Goal: Task Accomplishment & Management: Use online tool/utility

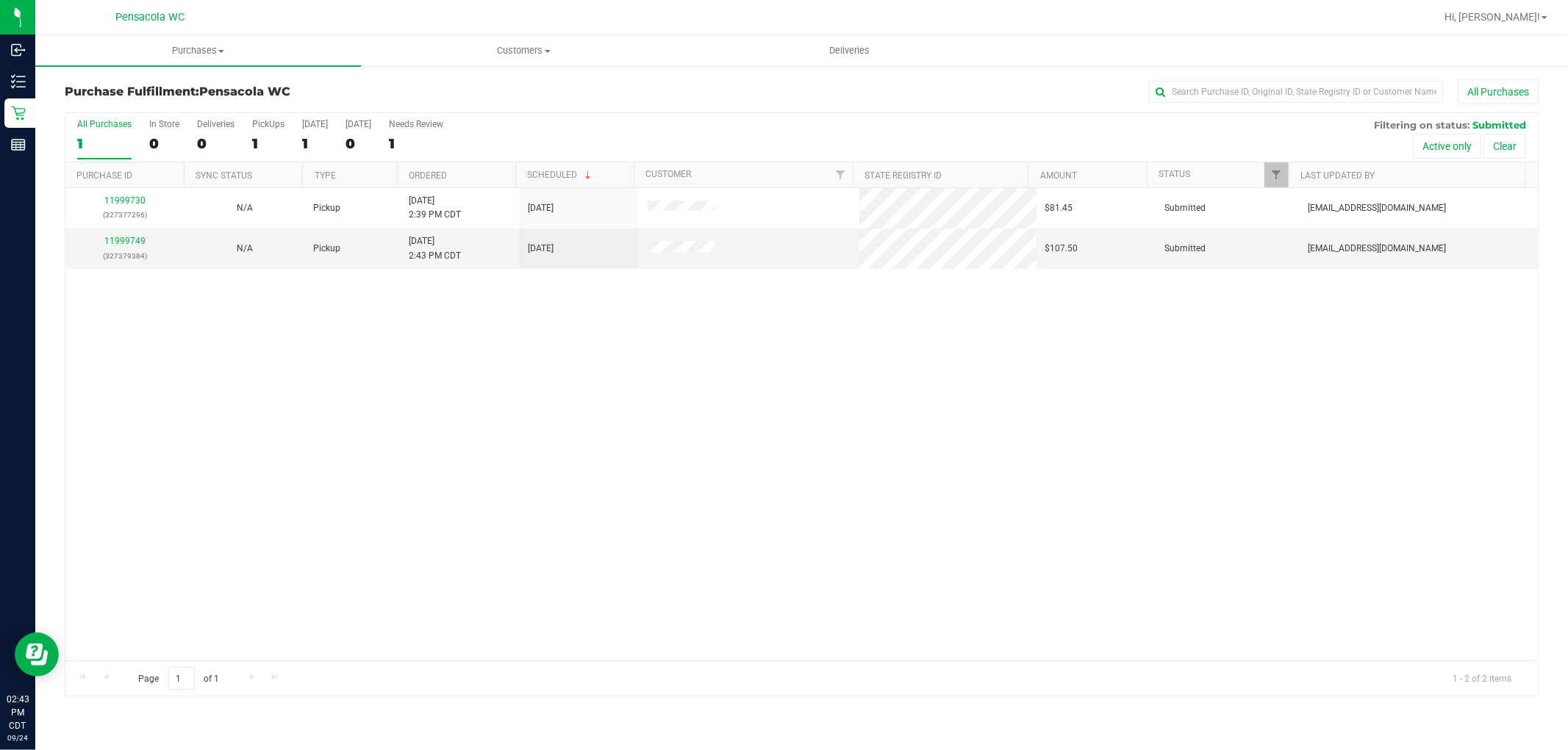
drag, startPoint x: 0, startPoint y: 0, endPoint x: 465, endPoint y: 711, distance: 849.6
click at [465, 711] on div "Purchase Fulfillment: Pensacola WC All Purchases All Purchases 1 In Store 0 Del…" at bounding box center [801, 388] width 1532 height 647
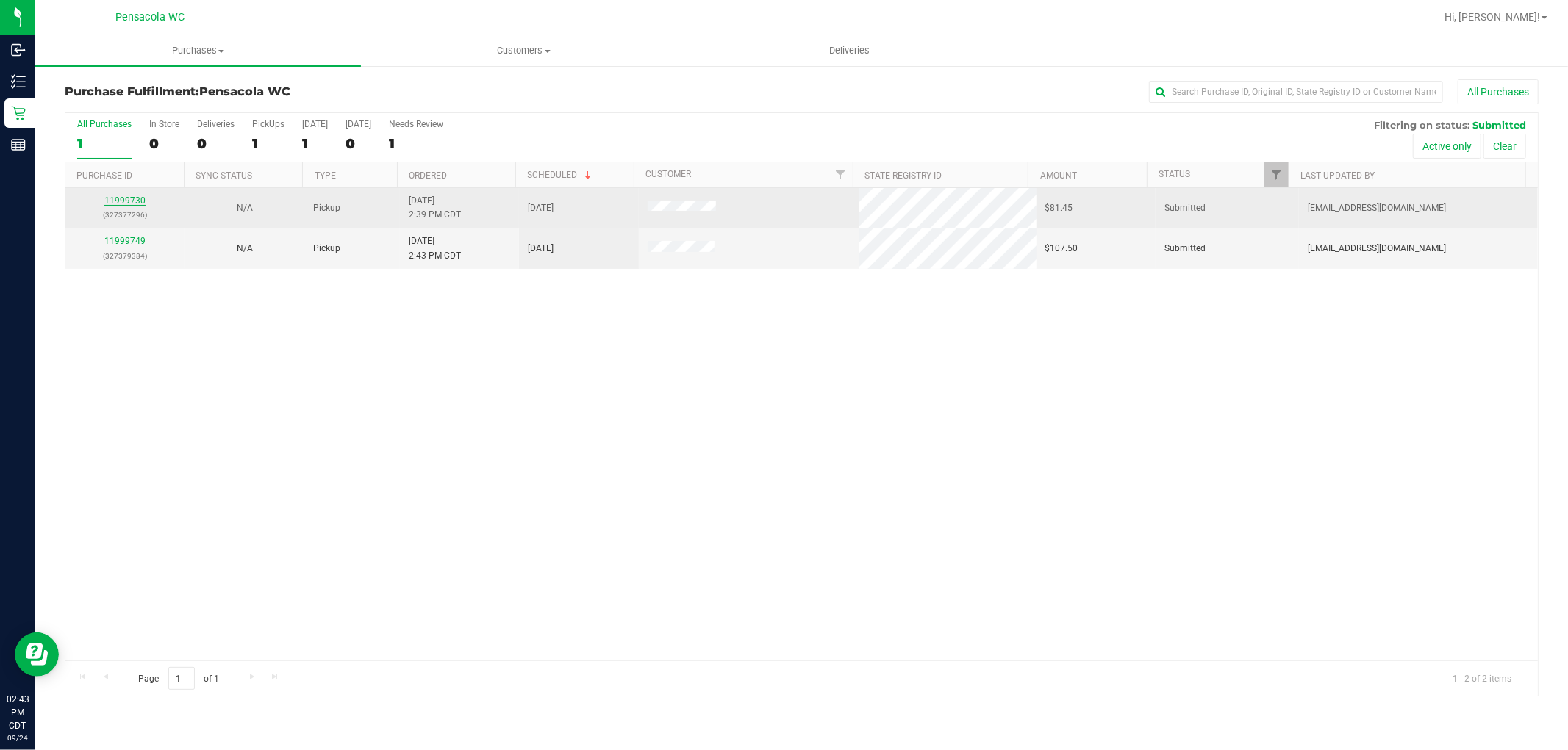
click at [126, 202] on link "11999730" at bounding box center [124, 200] width 41 height 10
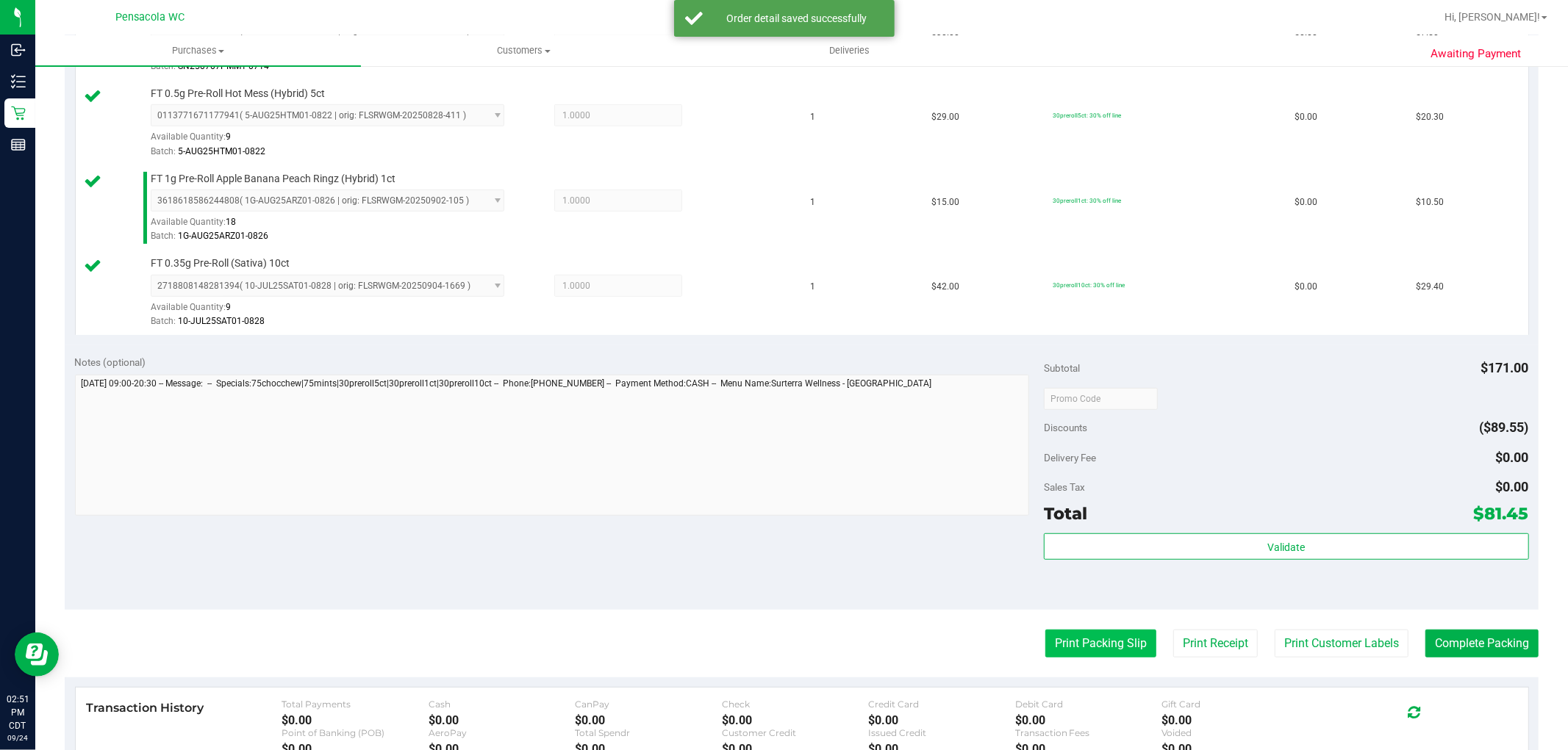
scroll to position [735, 0]
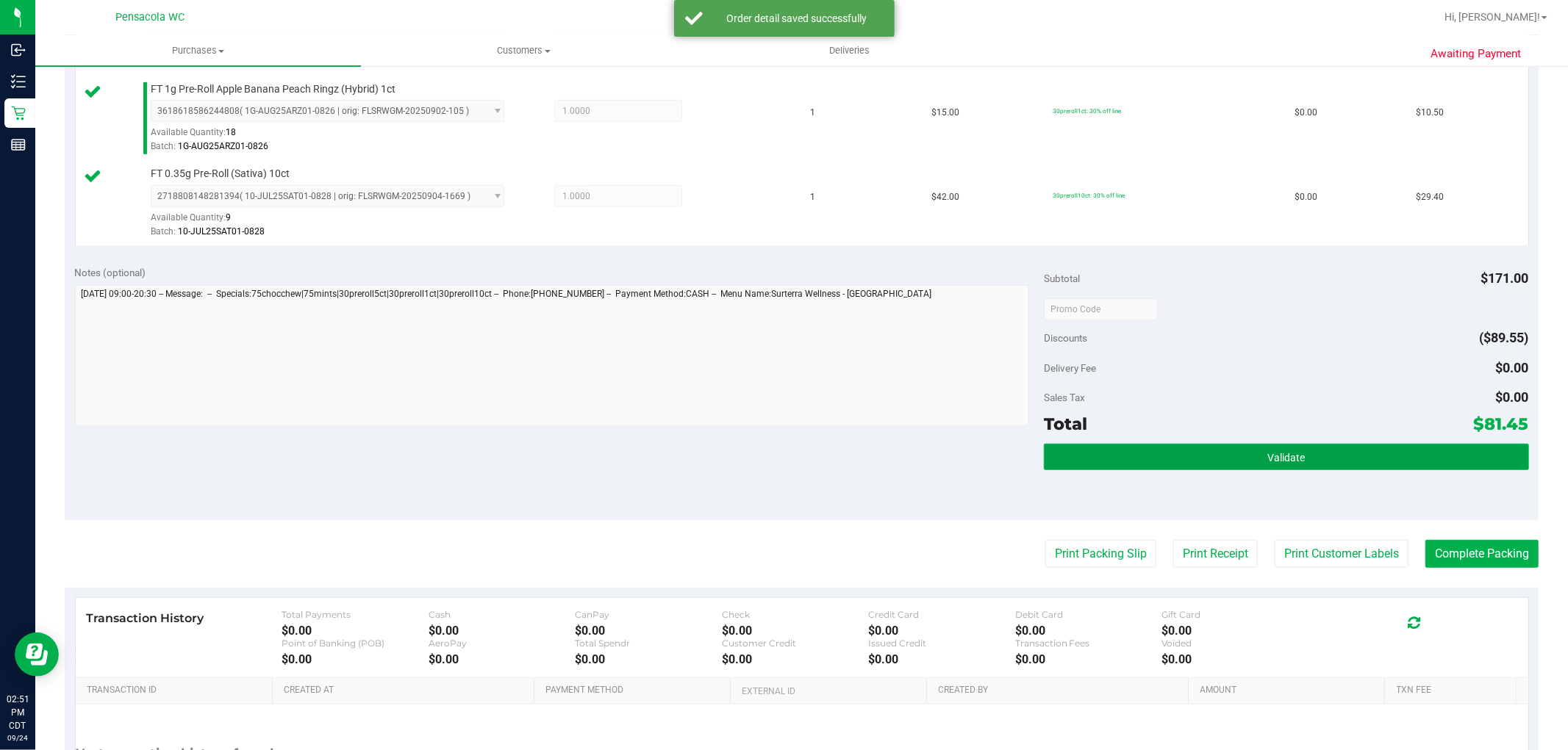
click at [1178, 463] on button "Validate" at bounding box center [1285, 457] width 485 height 27
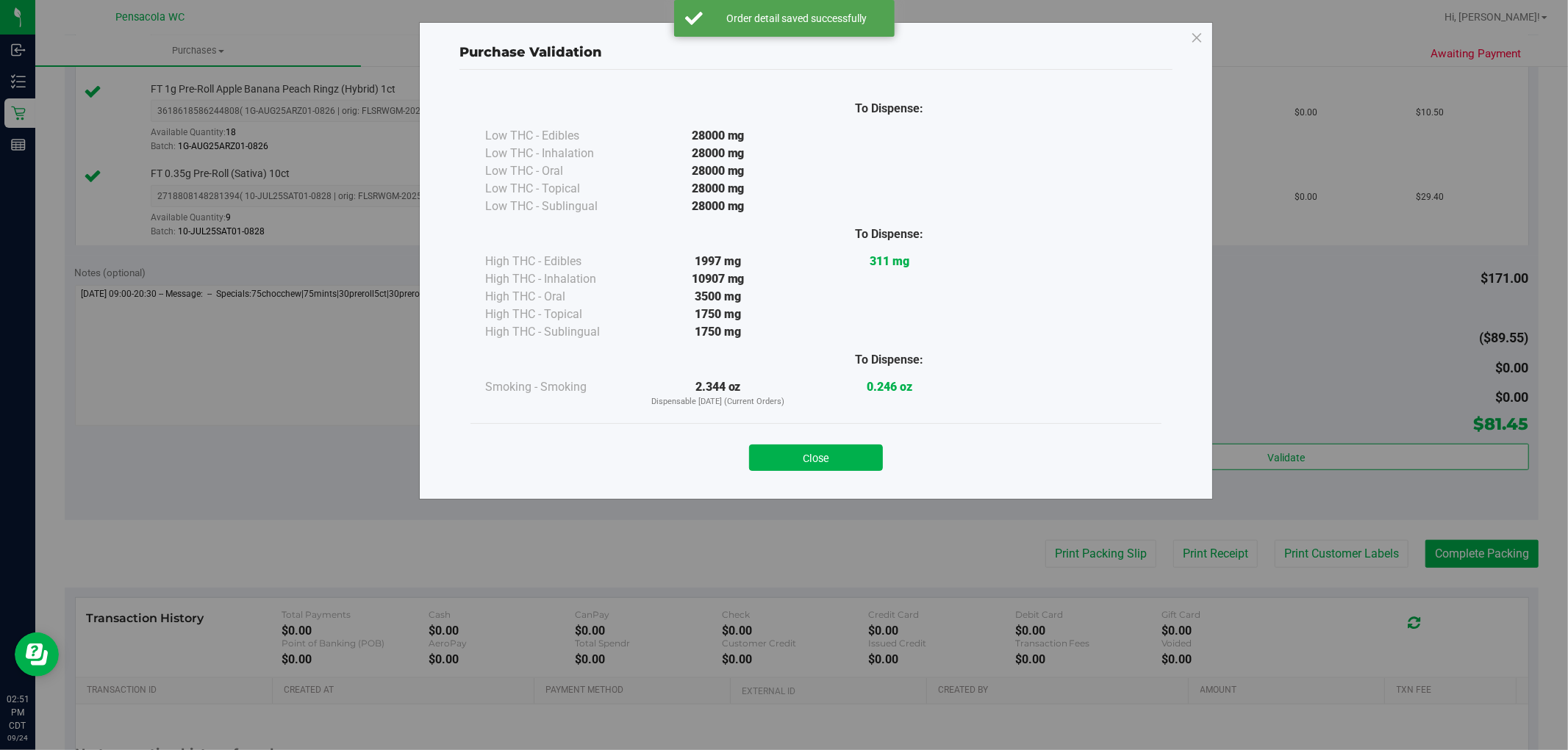
drag, startPoint x: 846, startPoint y: 449, endPoint x: 943, endPoint y: 490, distance: 105.3
click at [846, 450] on button "Close" at bounding box center [816, 458] width 134 height 27
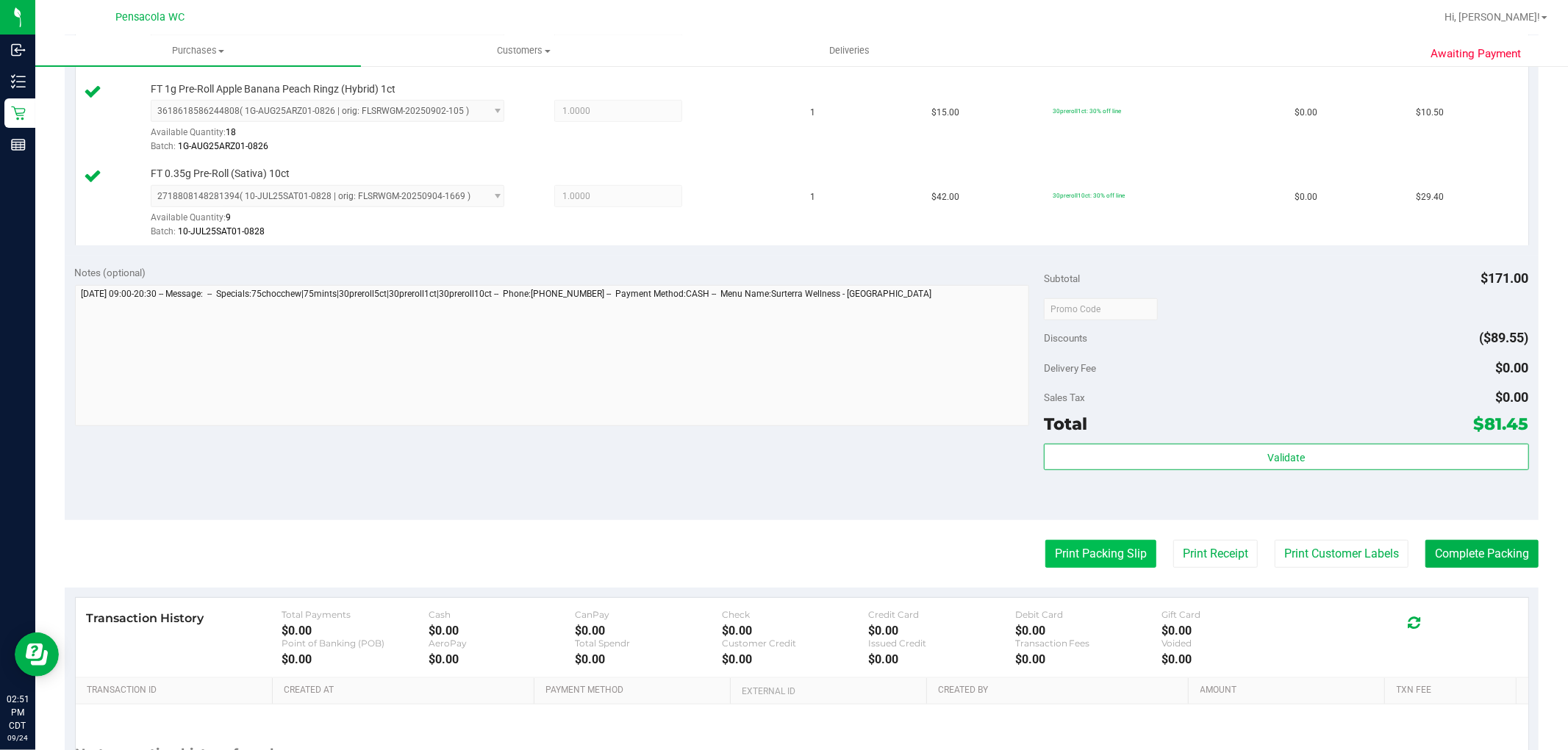
click at [1100, 545] on button "Print Packing Slip" at bounding box center [1101, 554] width 111 height 28
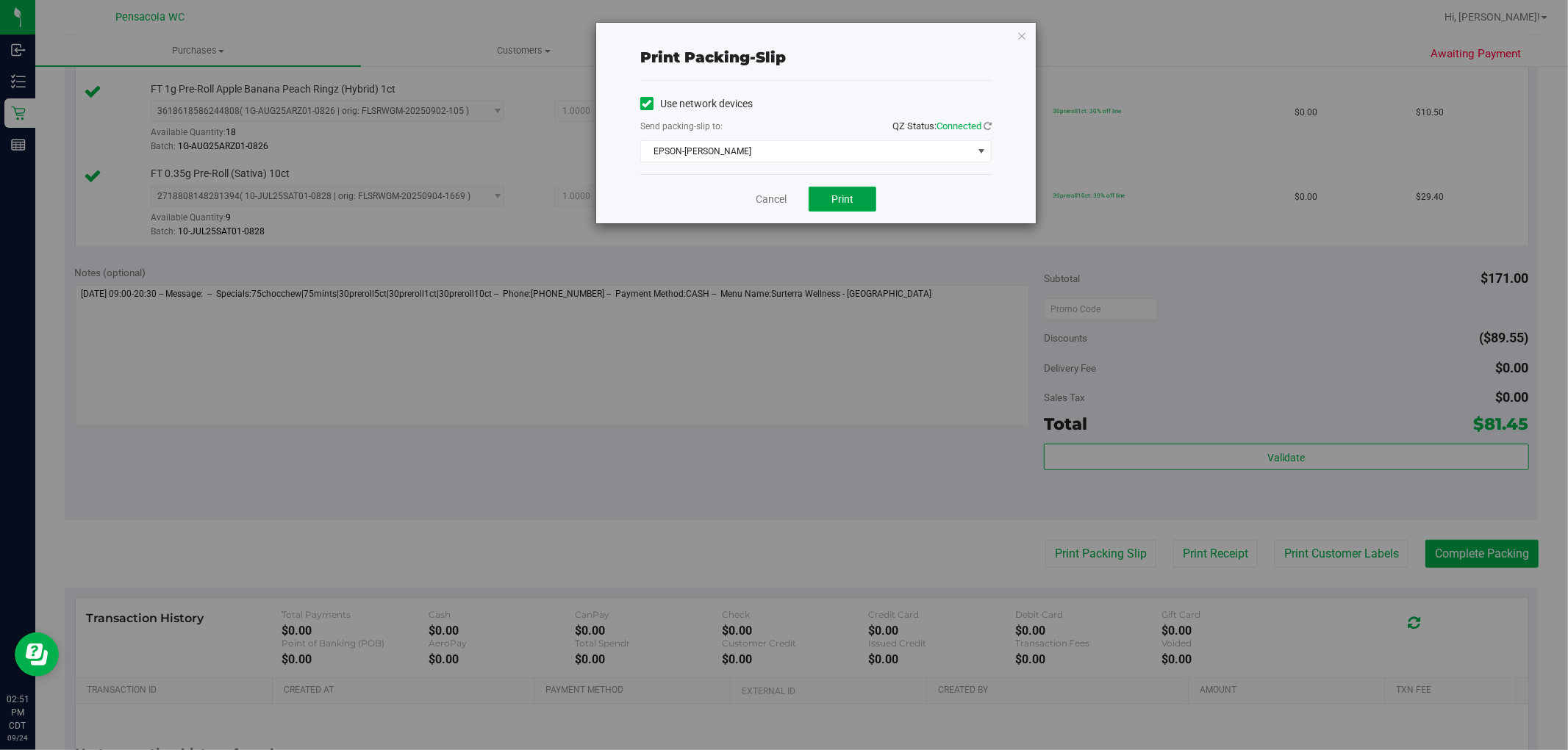
click at [855, 204] on button "Print" at bounding box center [842, 199] width 68 height 25
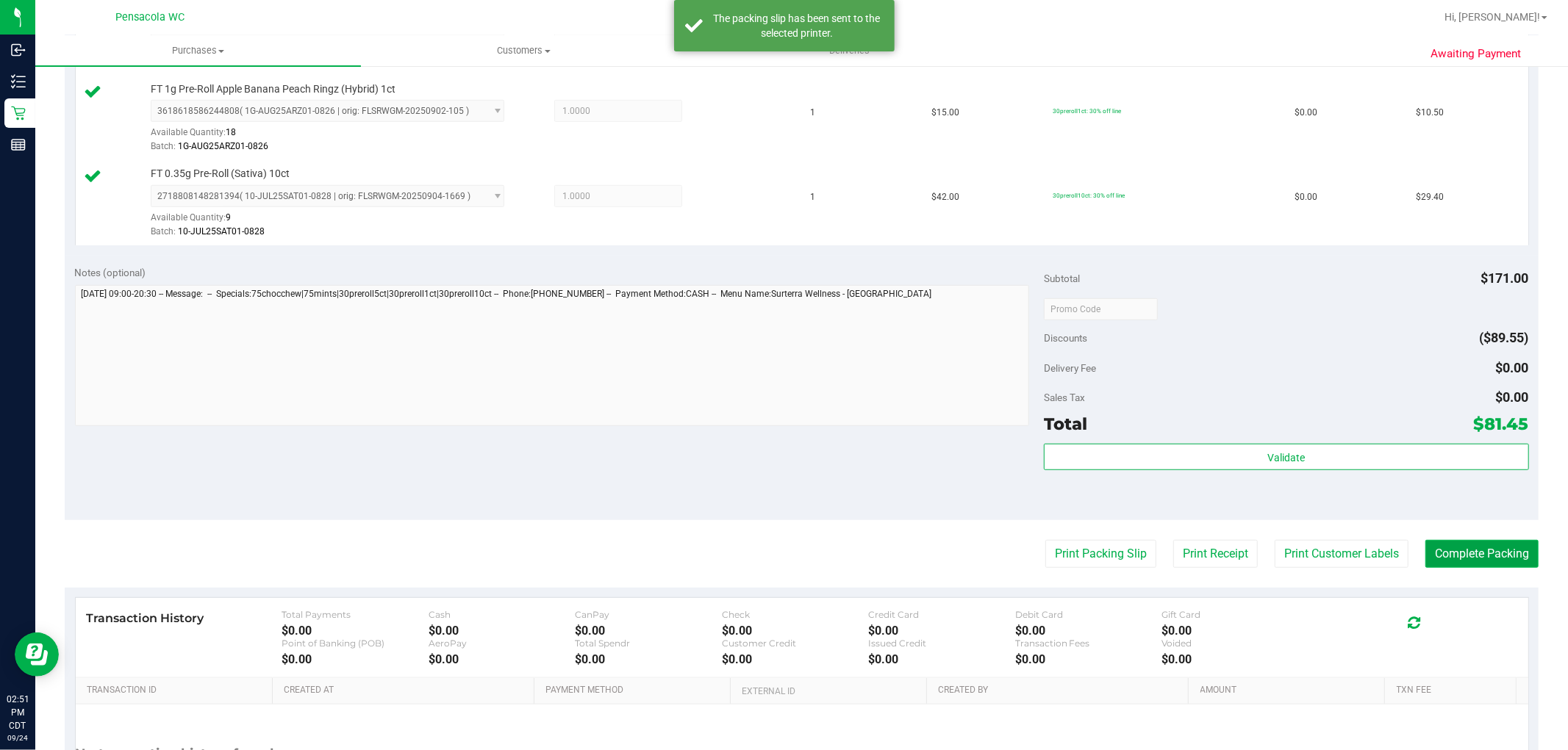
click at [1464, 562] on button "Complete Packing" at bounding box center [1481, 554] width 114 height 28
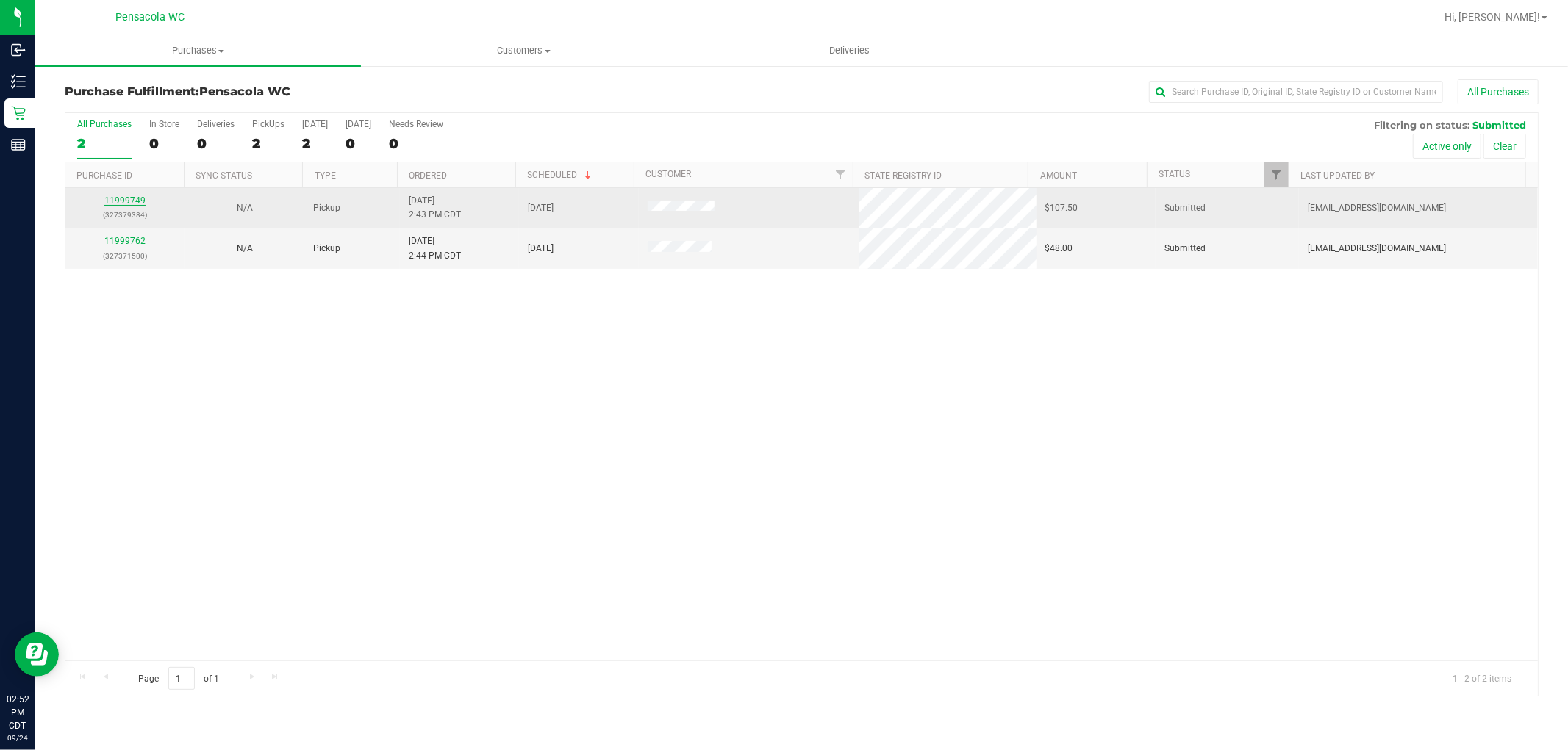
click at [135, 199] on link "11999749" at bounding box center [124, 200] width 41 height 10
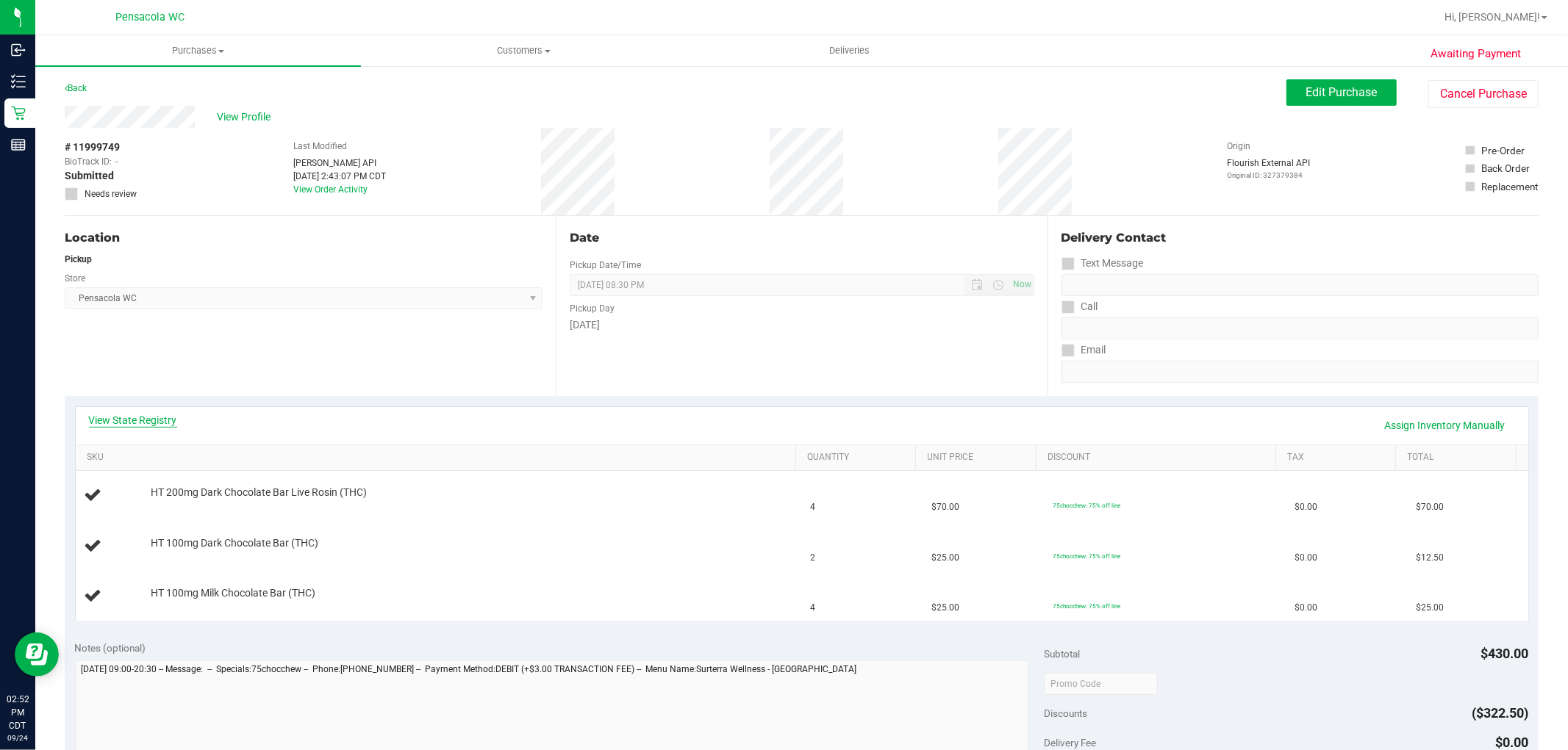
click at [134, 420] on link "View State Registry" at bounding box center [134, 420] width 88 height 15
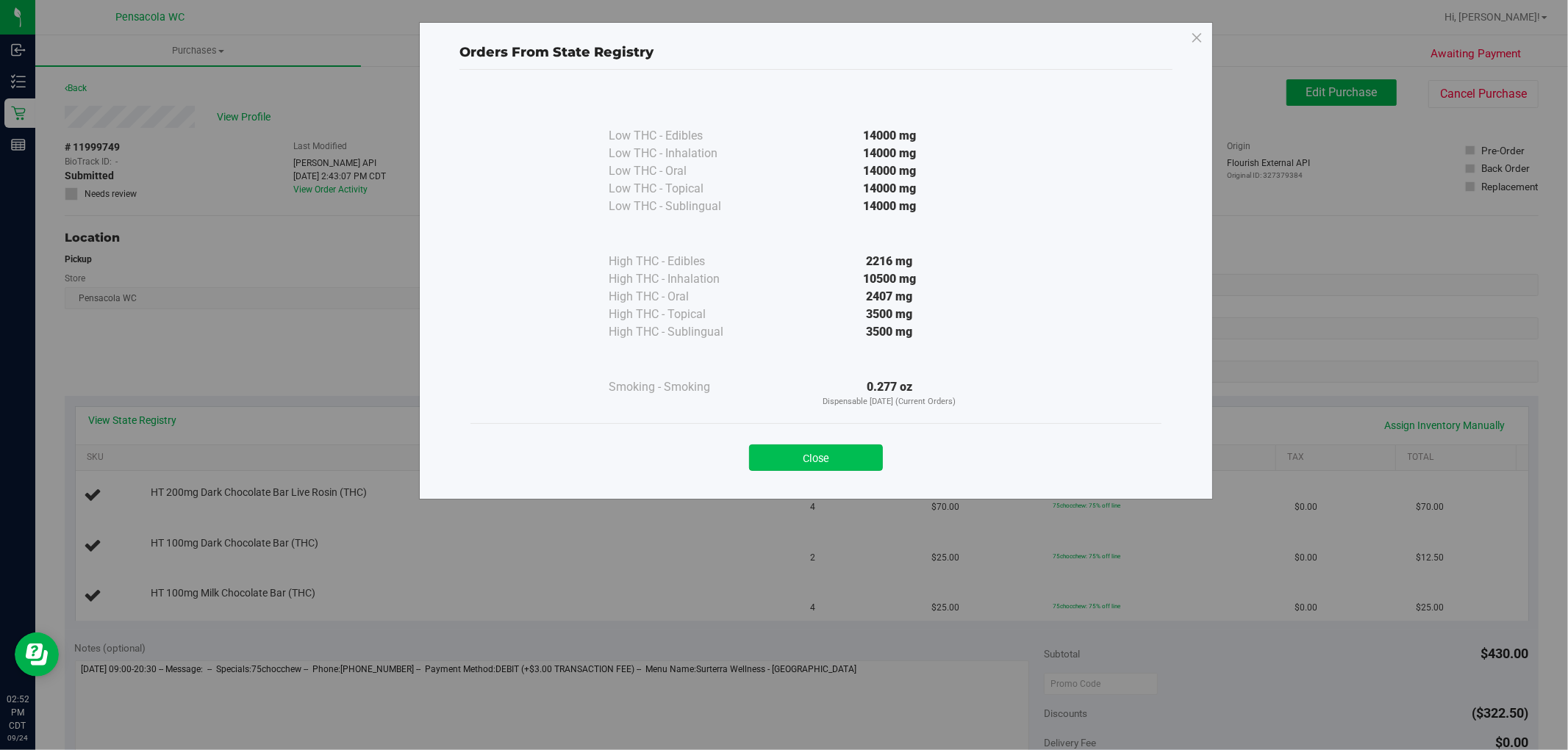
click at [835, 453] on button "Close" at bounding box center [816, 458] width 134 height 27
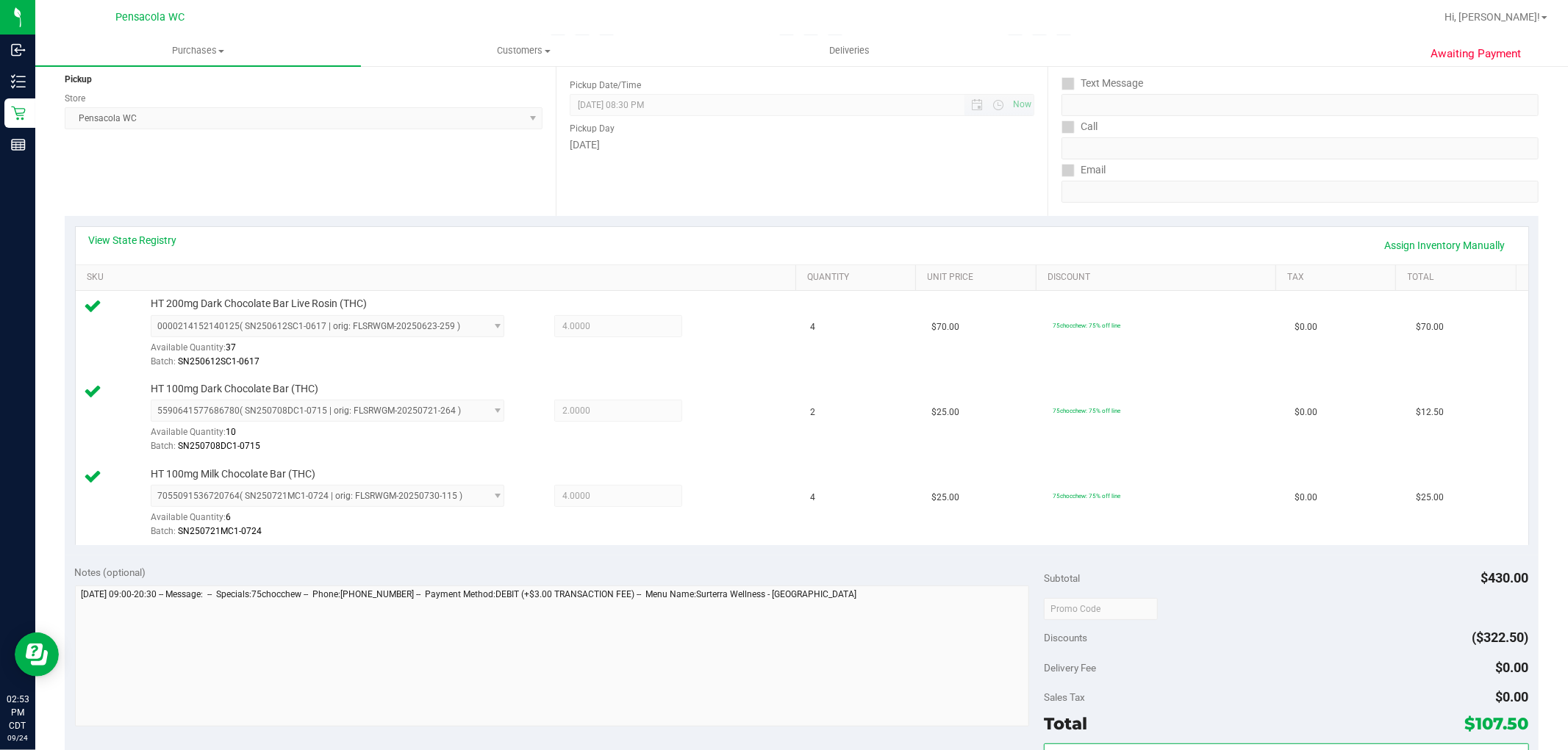
scroll to position [245, 0]
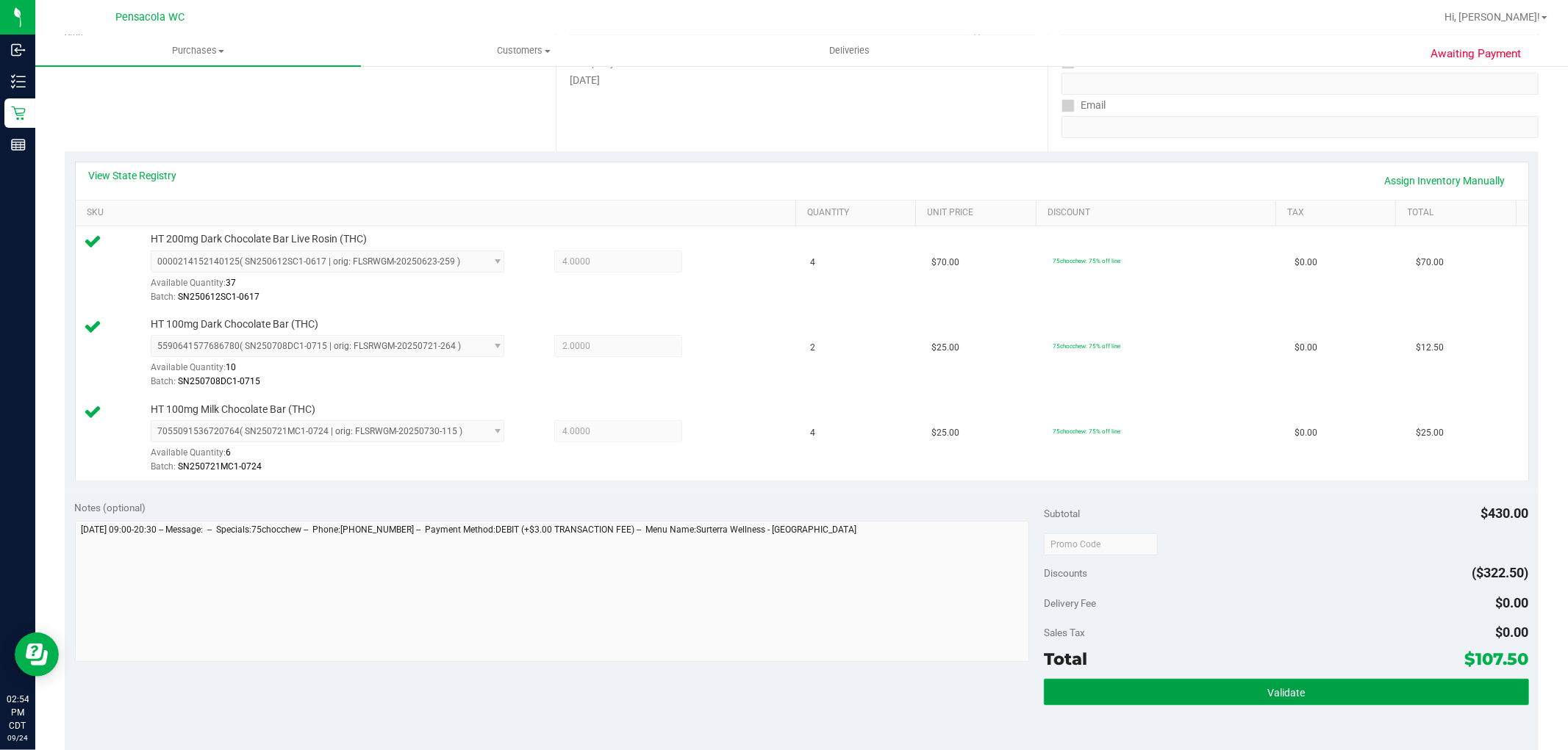
click at [1203, 681] on button "Validate" at bounding box center [1285, 692] width 485 height 27
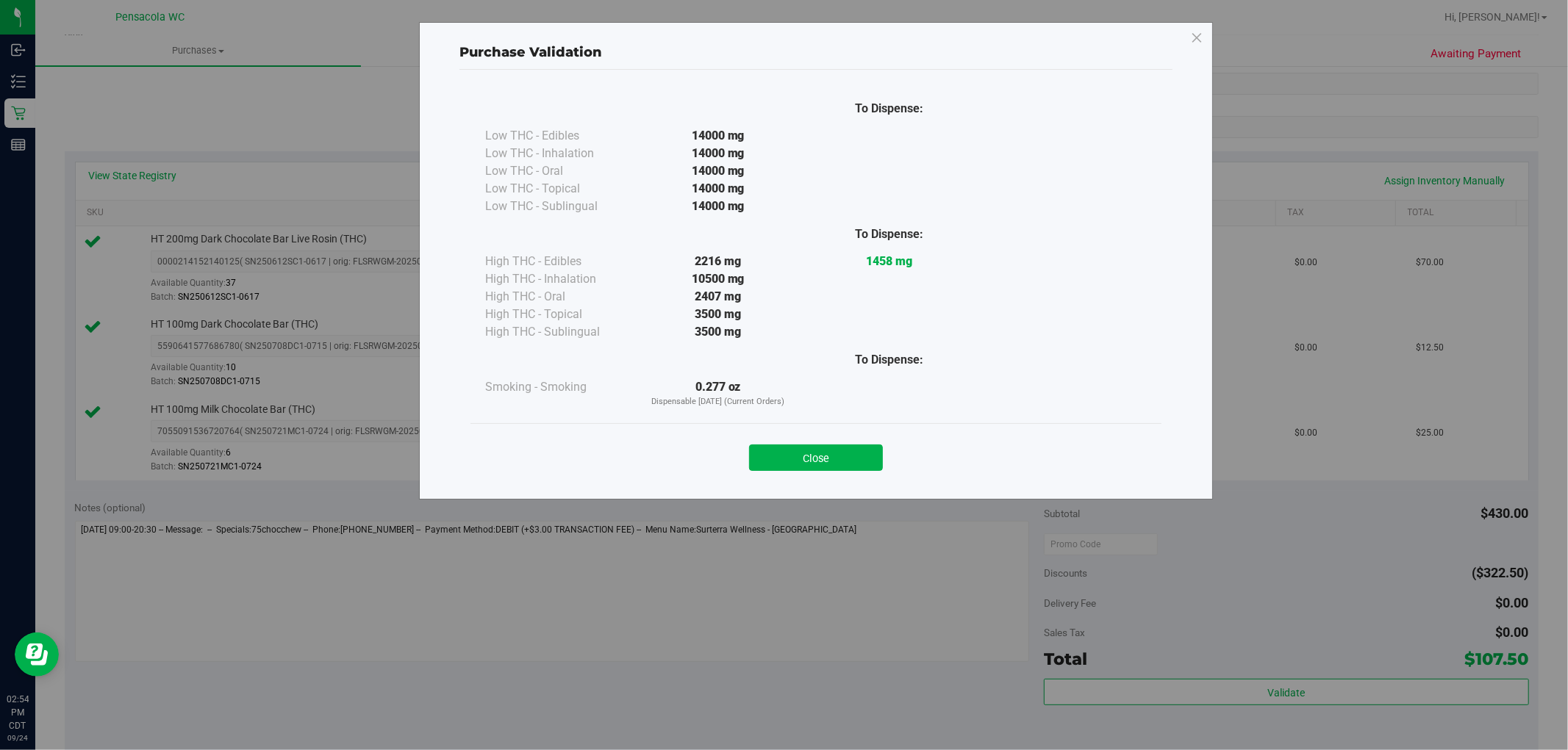
click at [864, 487] on div "Purchase Validation To Dispense: Low THC - Edibles 14000 mg" at bounding box center [815, 260] width 794 height 478
click at [853, 465] on button "Close" at bounding box center [816, 458] width 134 height 27
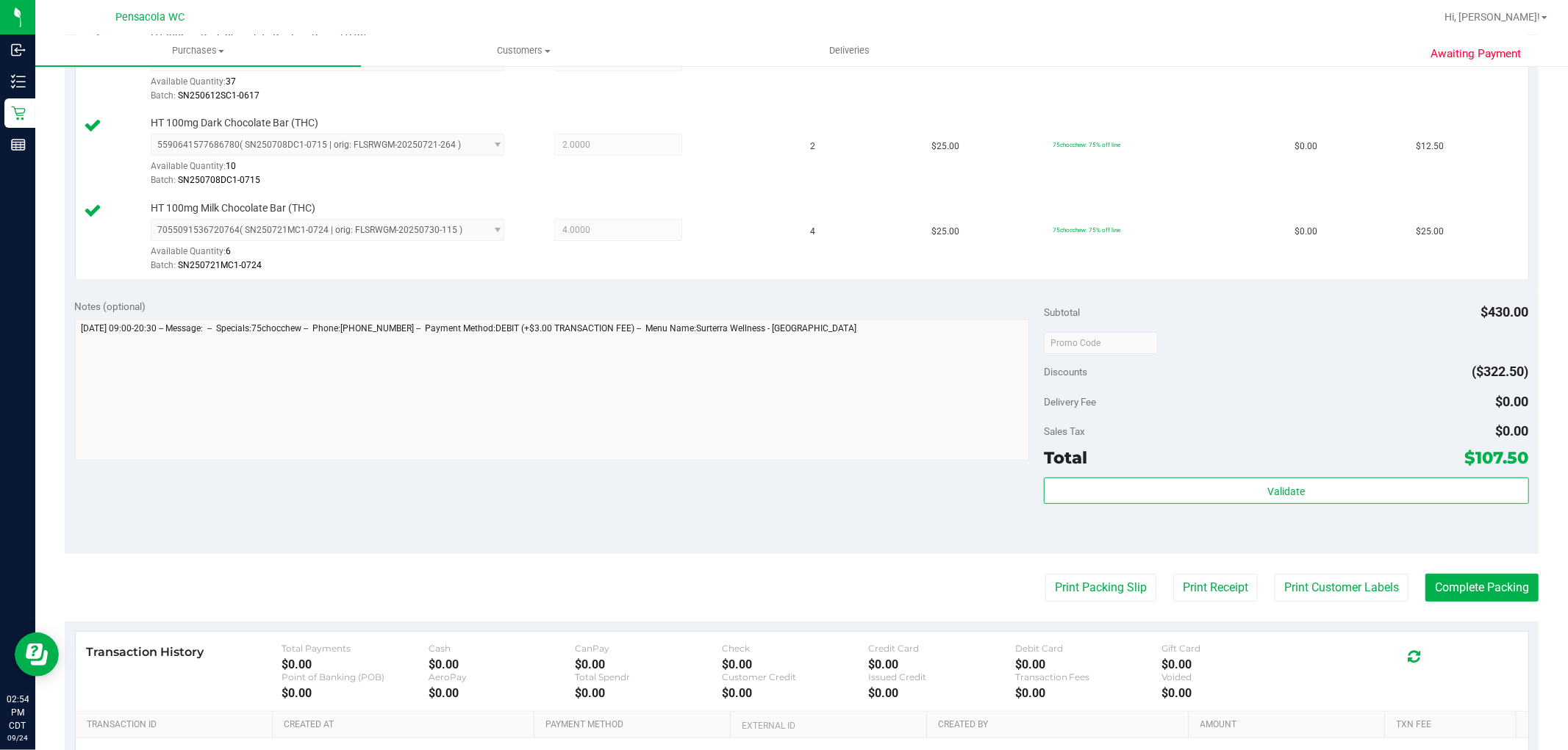
scroll to position [571, 0]
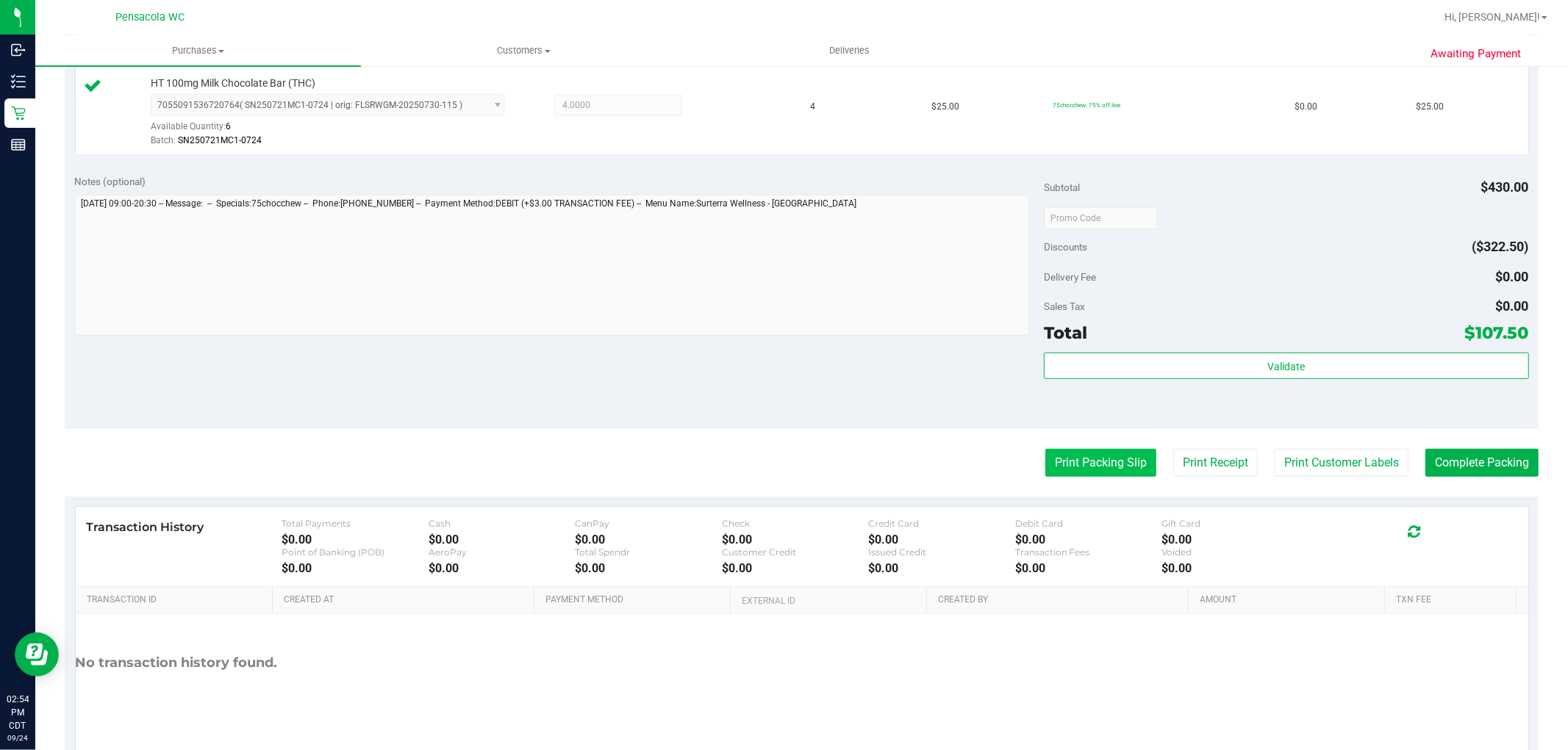
click at [1089, 464] on button "Print Packing Slip" at bounding box center [1101, 463] width 111 height 28
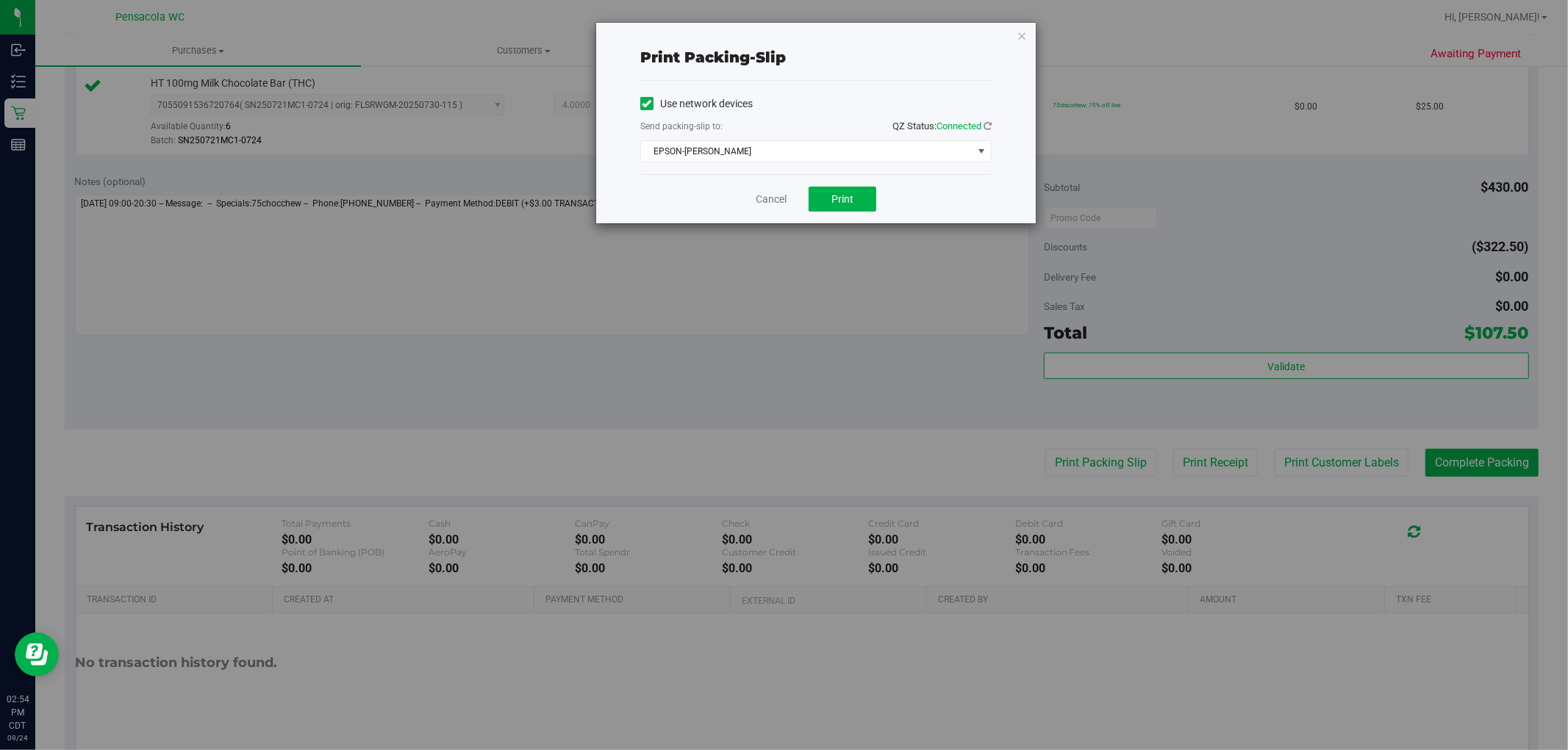
click at [832, 186] on div "Cancel Print" at bounding box center [815, 199] width 351 height 49
click at [833, 199] on span "Print" at bounding box center [842, 199] width 22 height 12
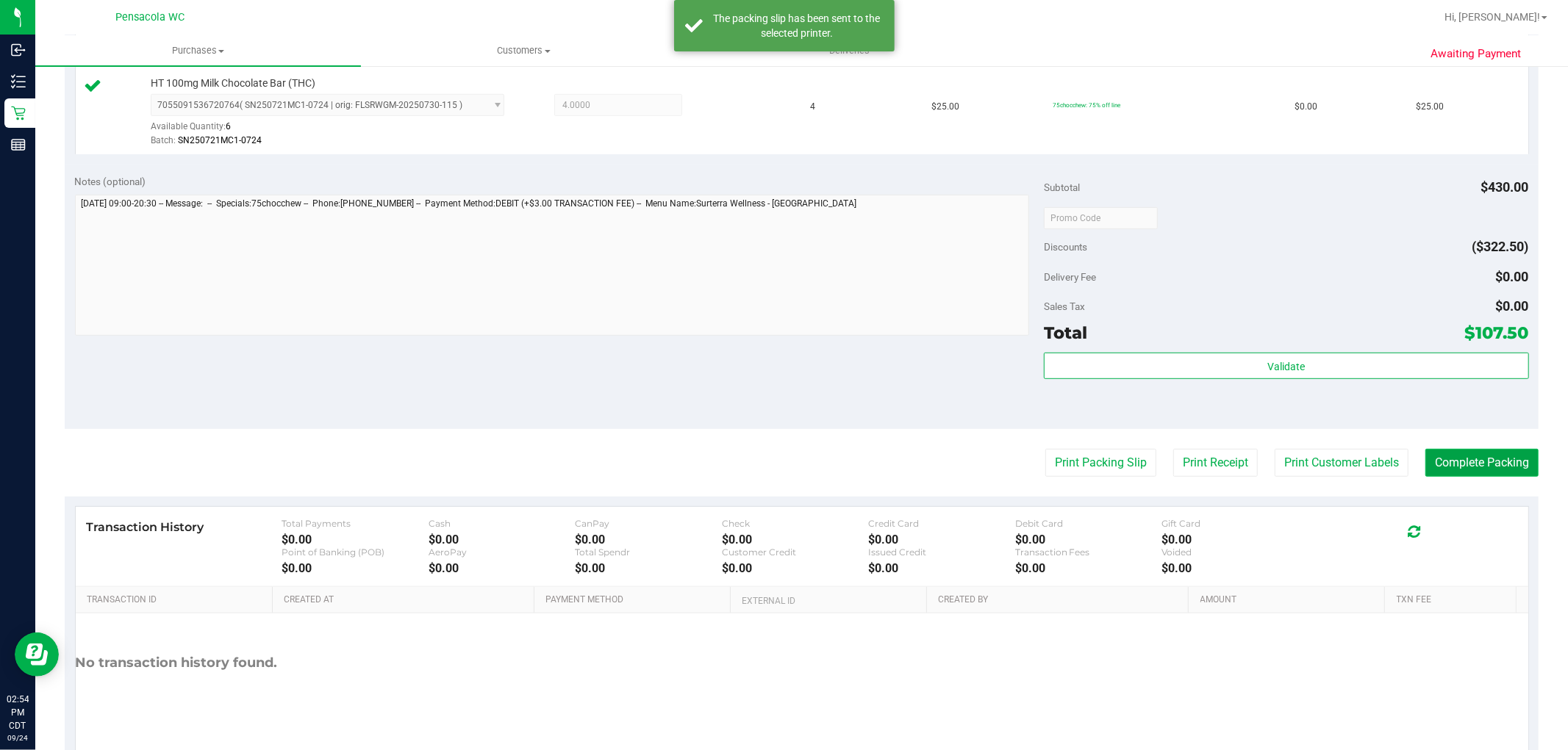
click at [1443, 463] on button "Complete Packing" at bounding box center [1481, 463] width 114 height 28
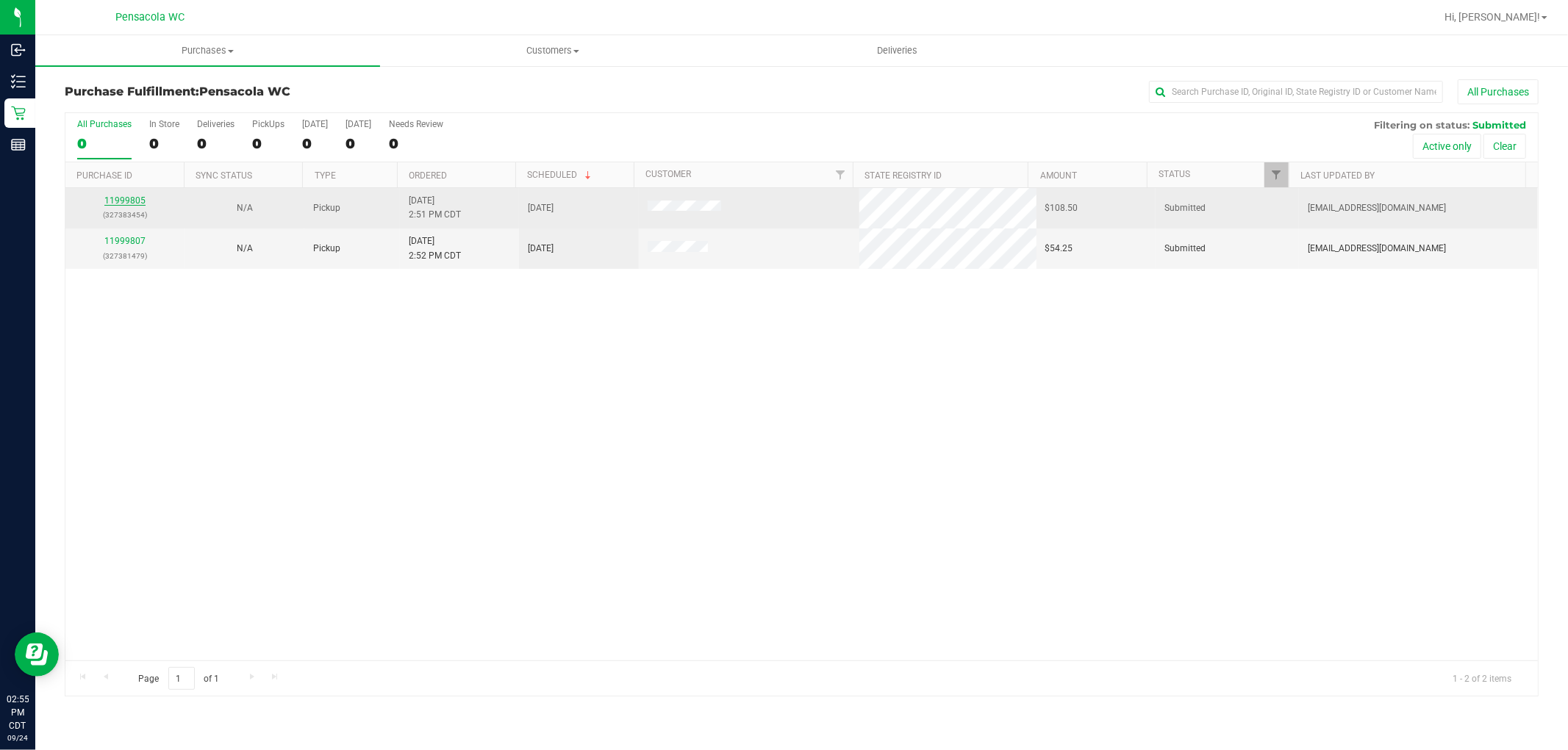
click at [127, 199] on link "11999805" at bounding box center [124, 200] width 41 height 10
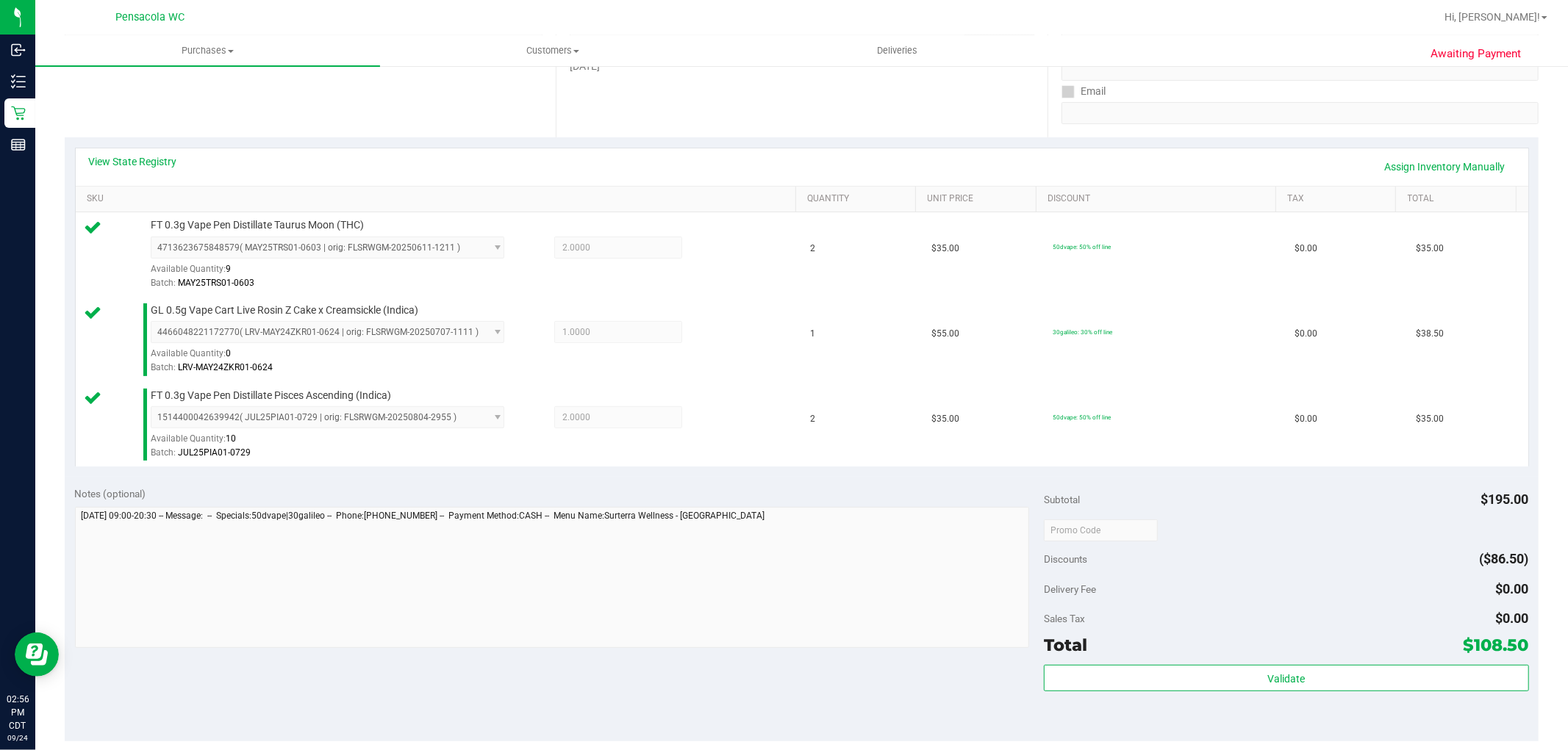
scroll to position [408, 0]
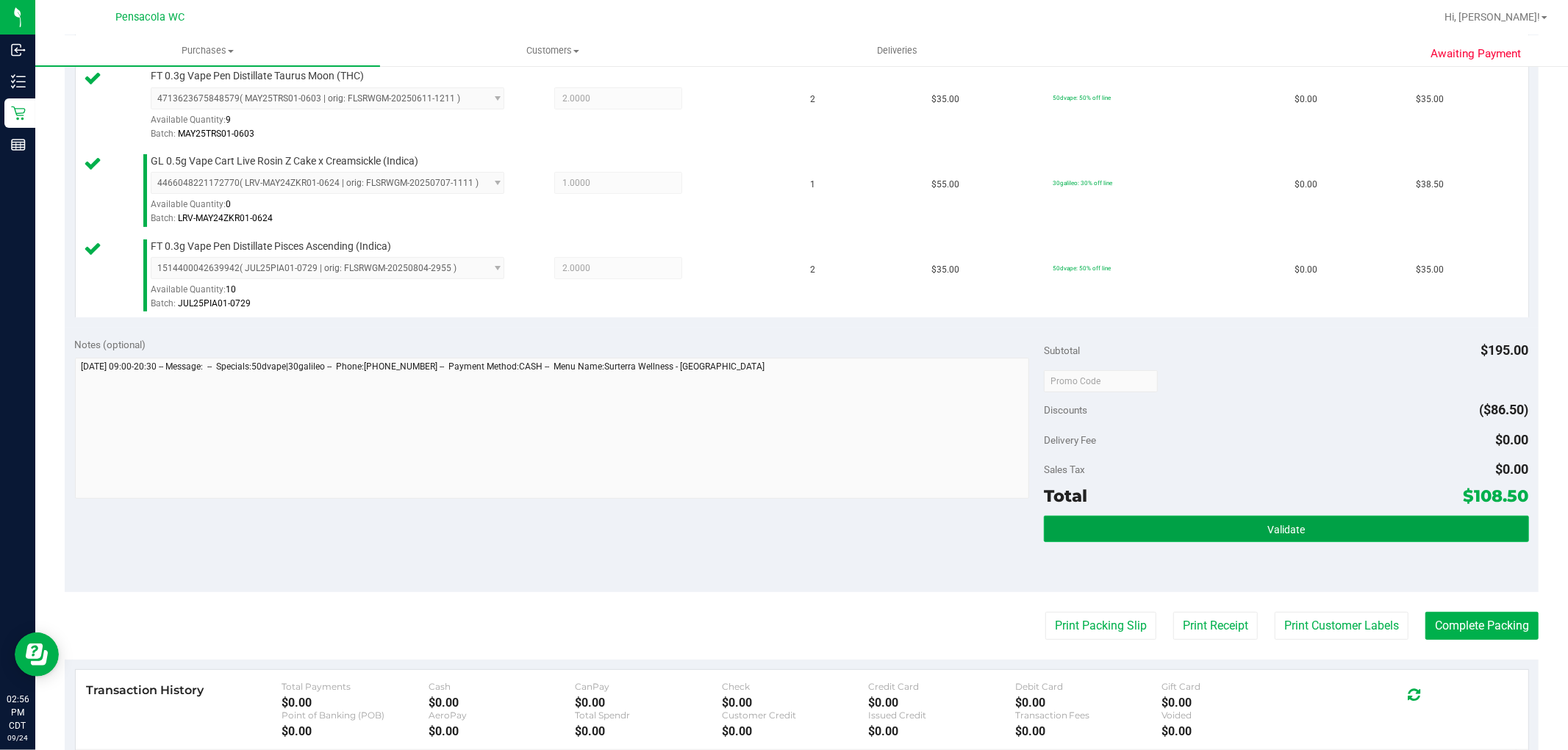
click at [1252, 520] on button "Validate" at bounding box center [1285, 529] width 485 height 27
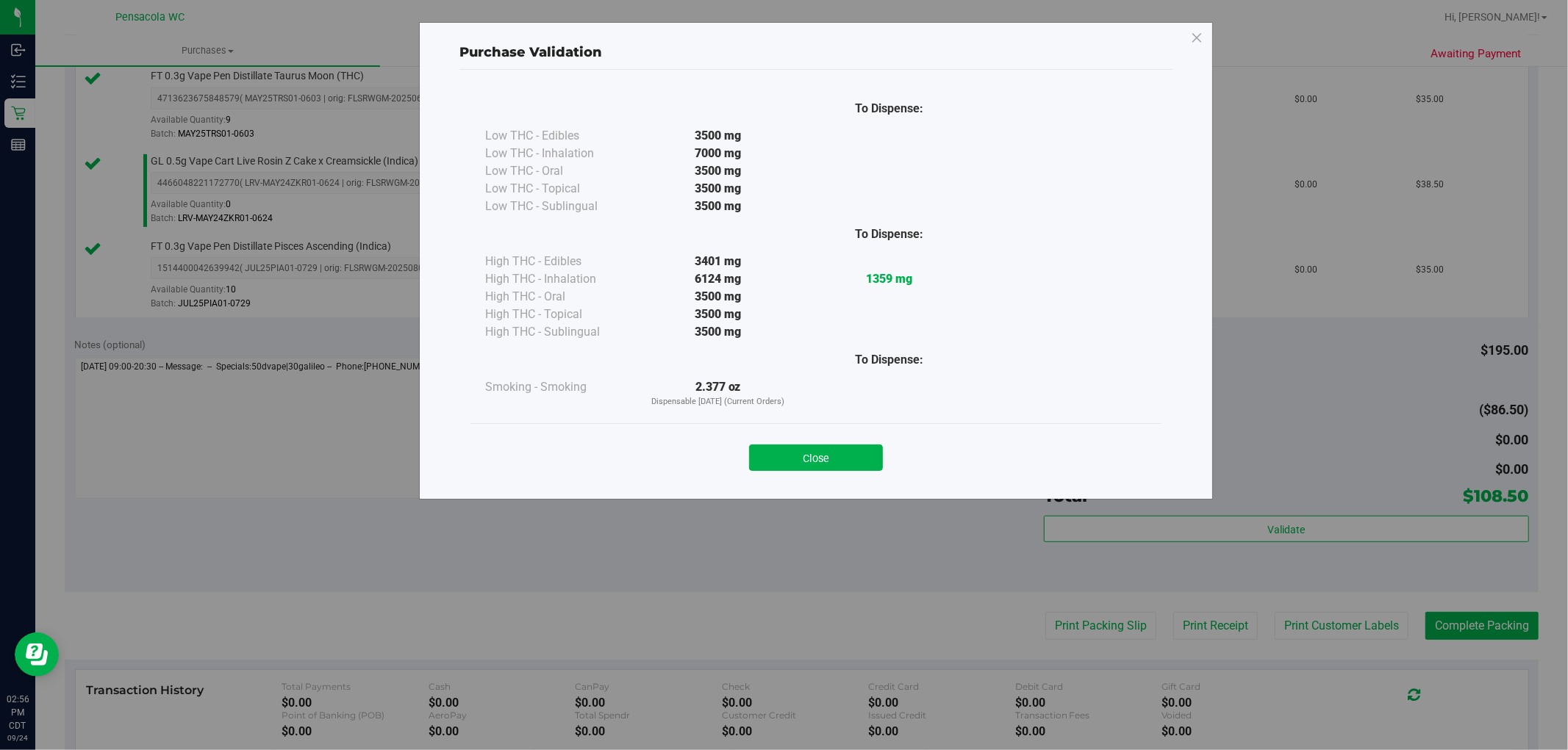
drag, startPoint x: 848, startPoint y: 460, endPoint x: 915, endPoint y: 465, distance: 67.2
click at [847, 463] on button "Close" at bounding box center [816, 458] width 134 height 27
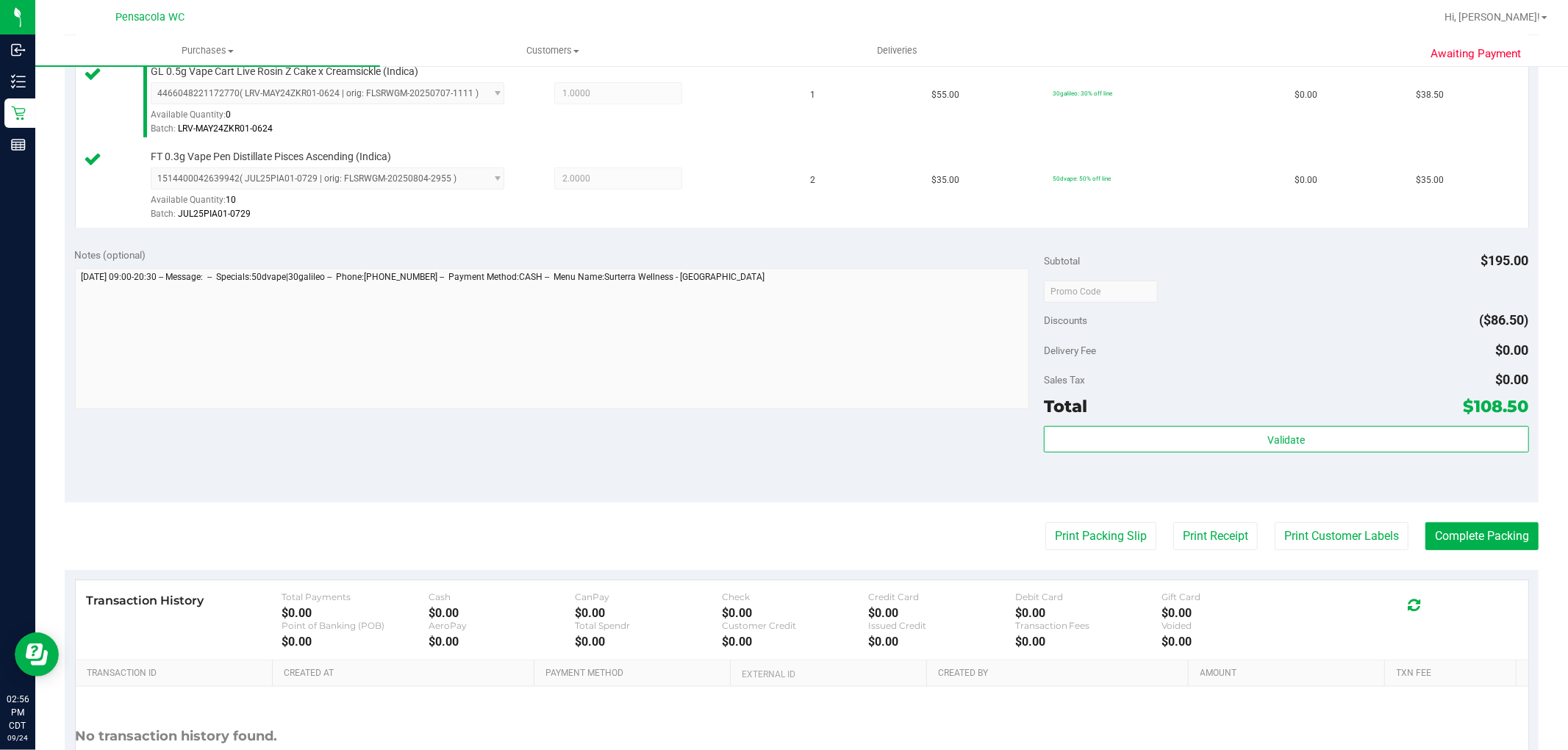
scroll to position [623, 0]
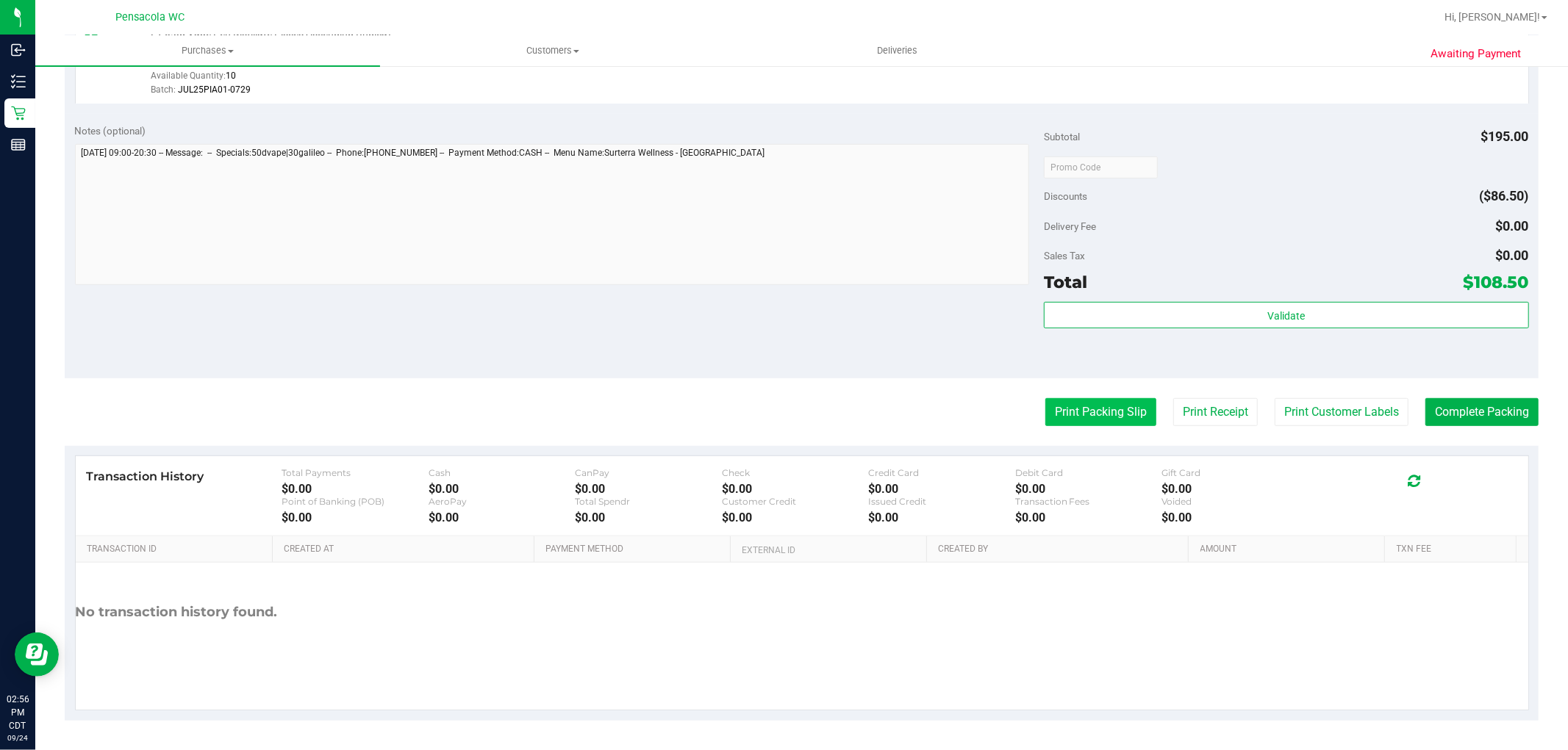
click at [1107, 419] on button "Print Packing Slip" at bounding box center [1101, 412] width 111 height 28
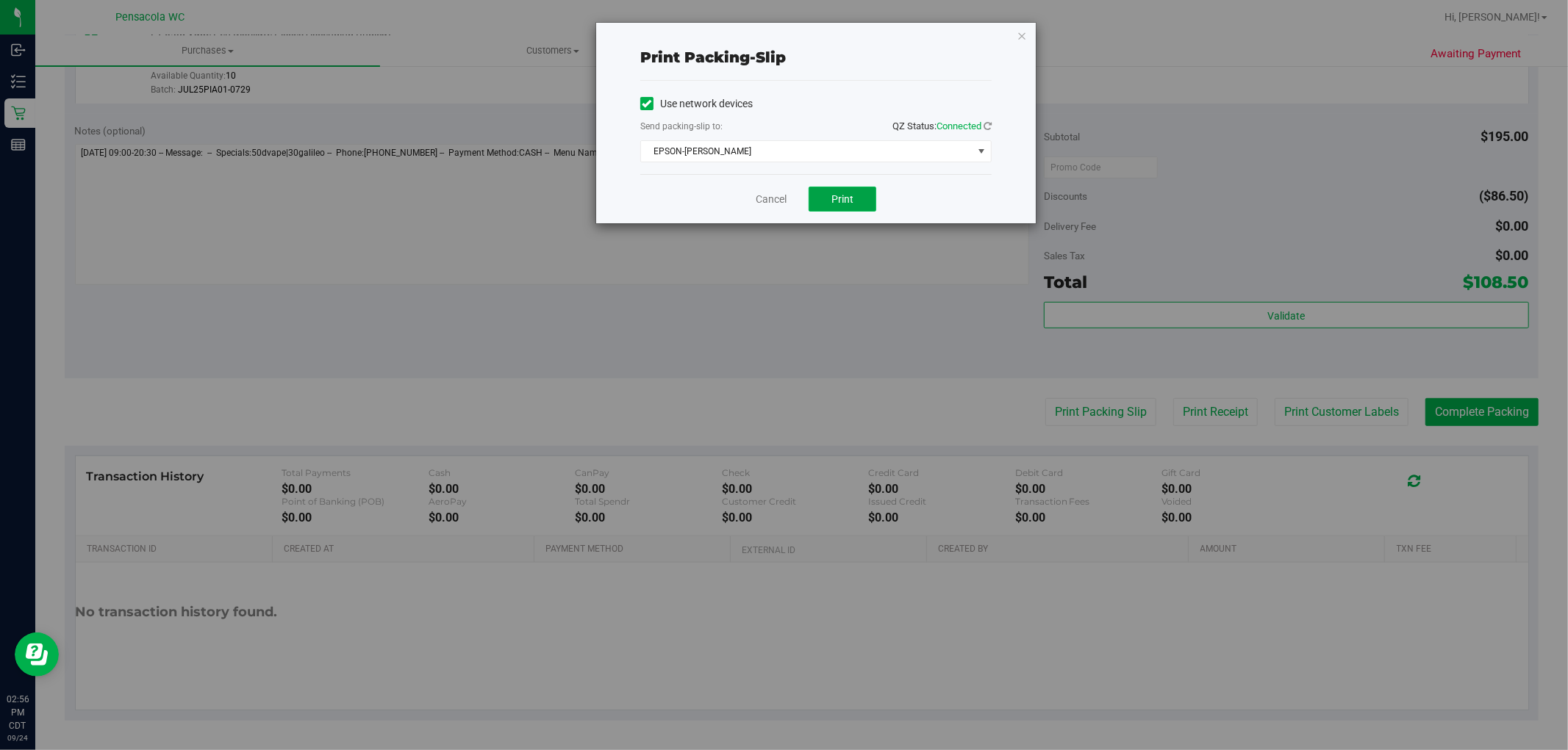
click at [865, 193] on button "Print" at bounding box center [842, 199] width 68 height 25
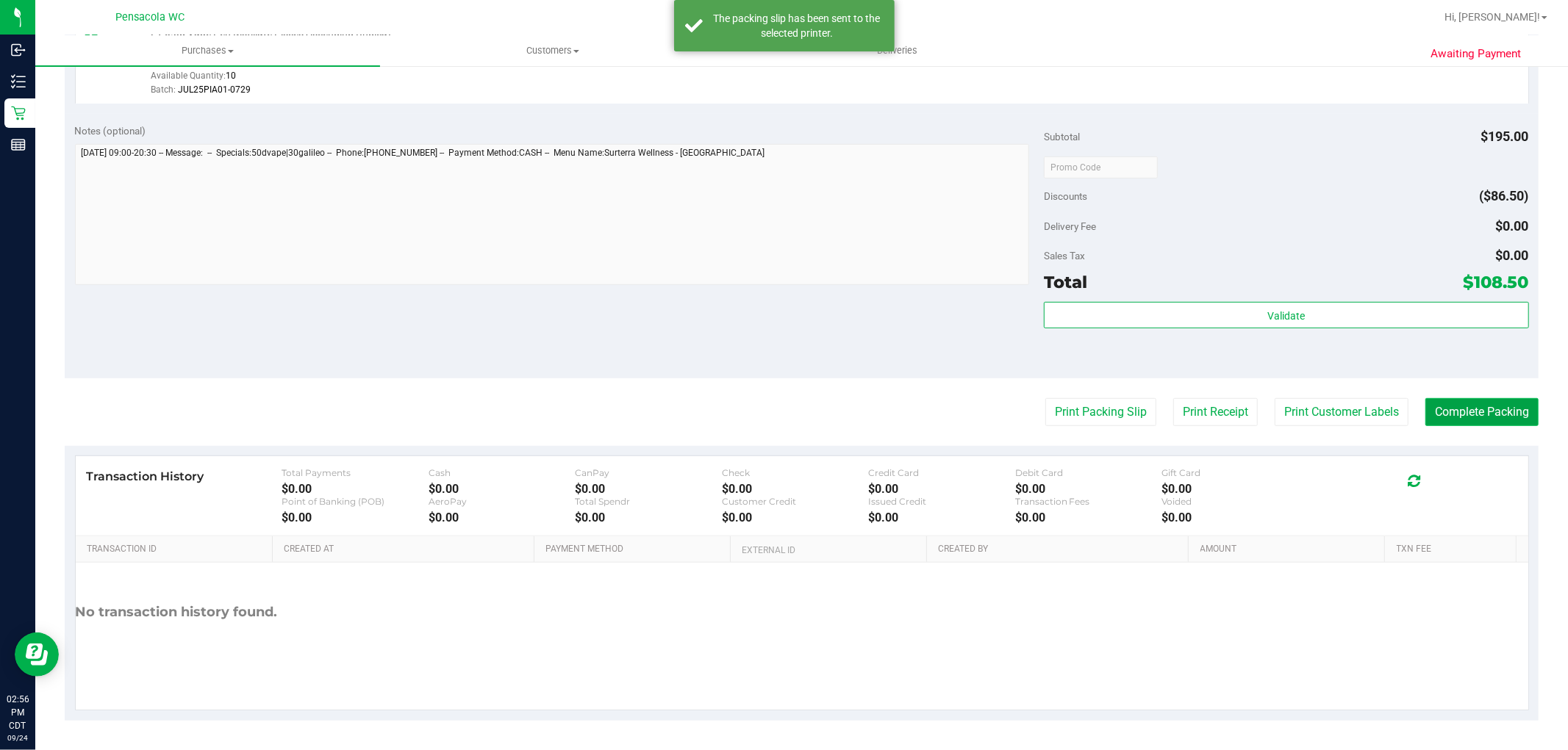
click at [1512, 410] on button "Complete Packing" at bounding box center [1481, 412] width 114 height 28
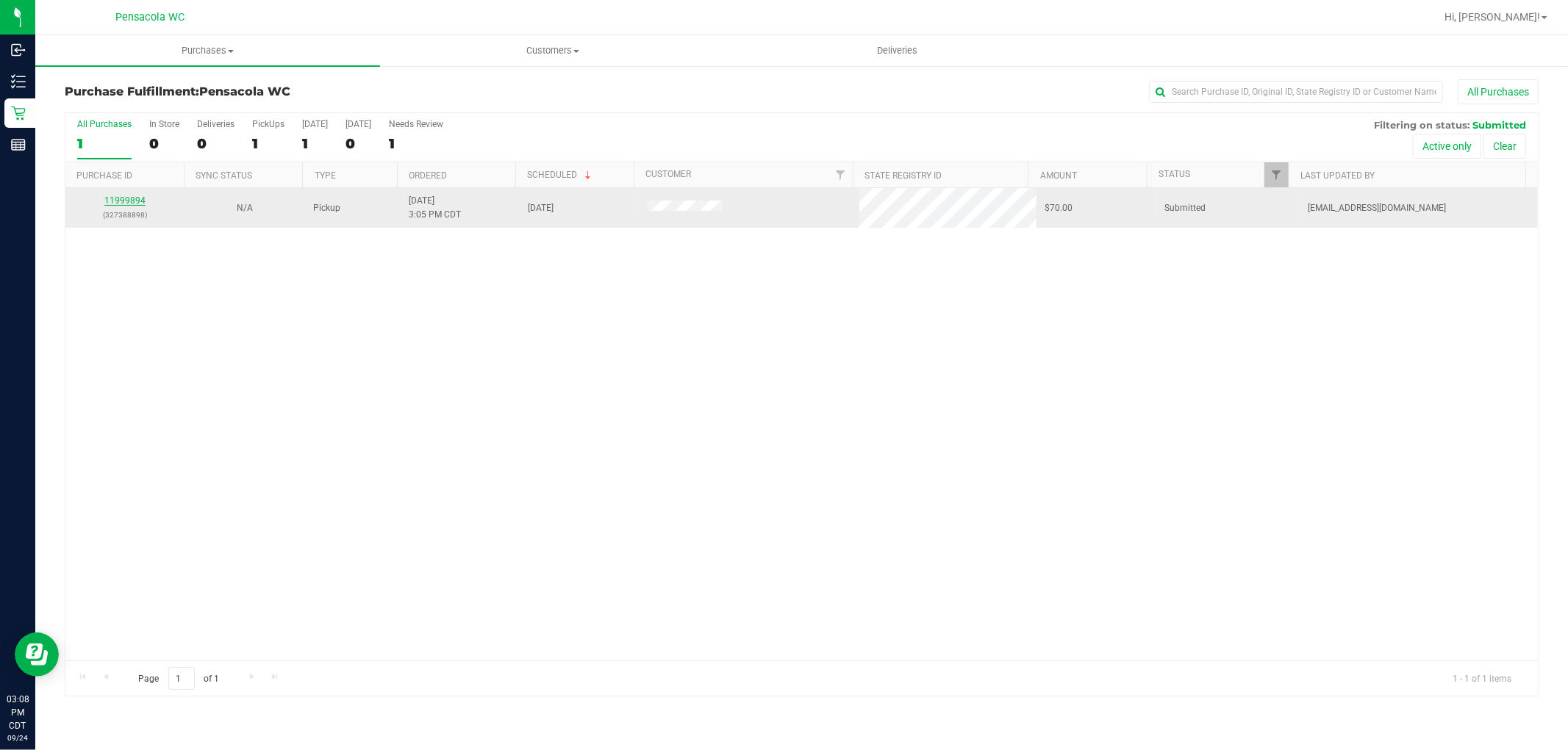
click at [135, 199] on link "11999894" at bounding box center [124, 200] width 41 height 10
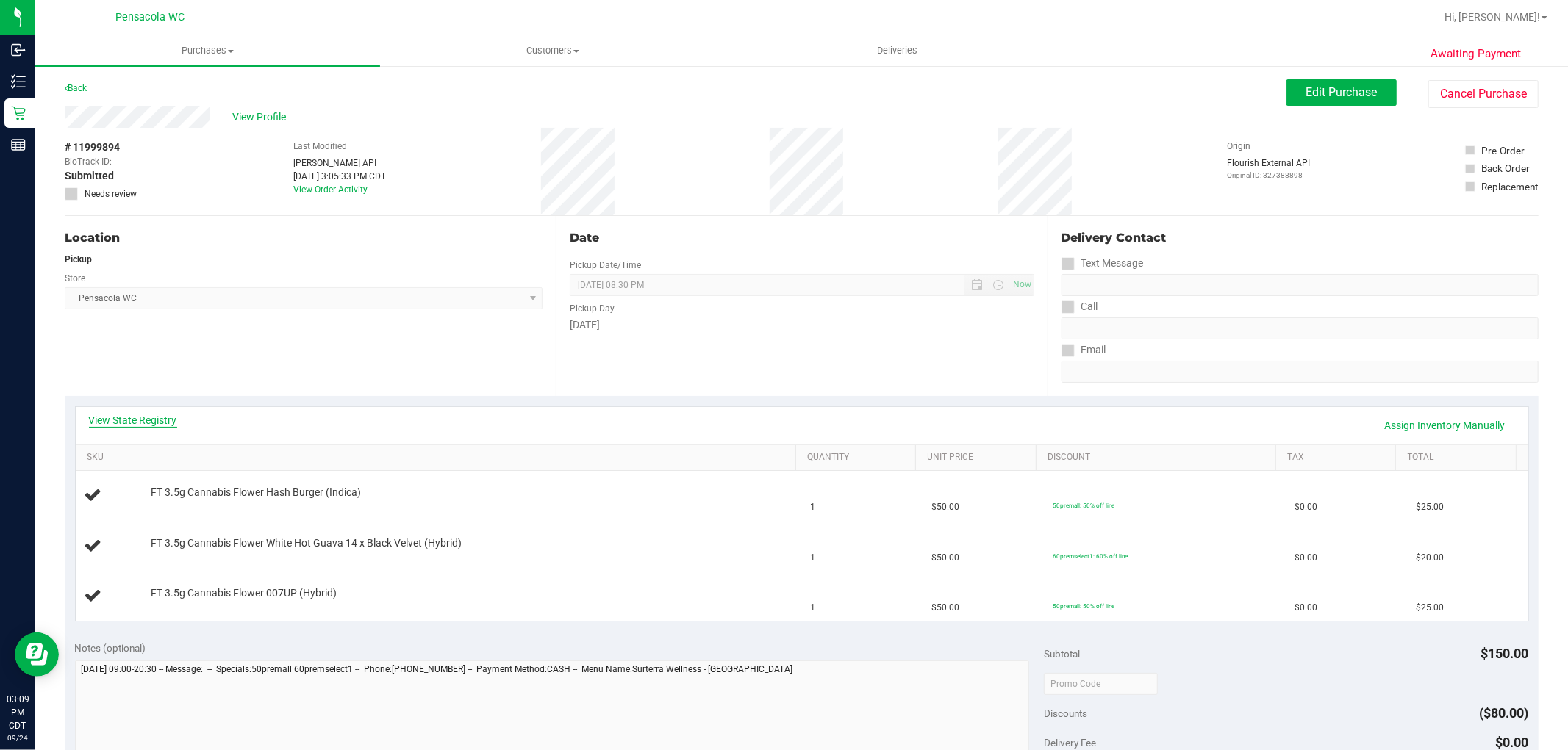
click at [167, 417] on link "View State Registry" at bounding box center [134, 420] width 88 height 15
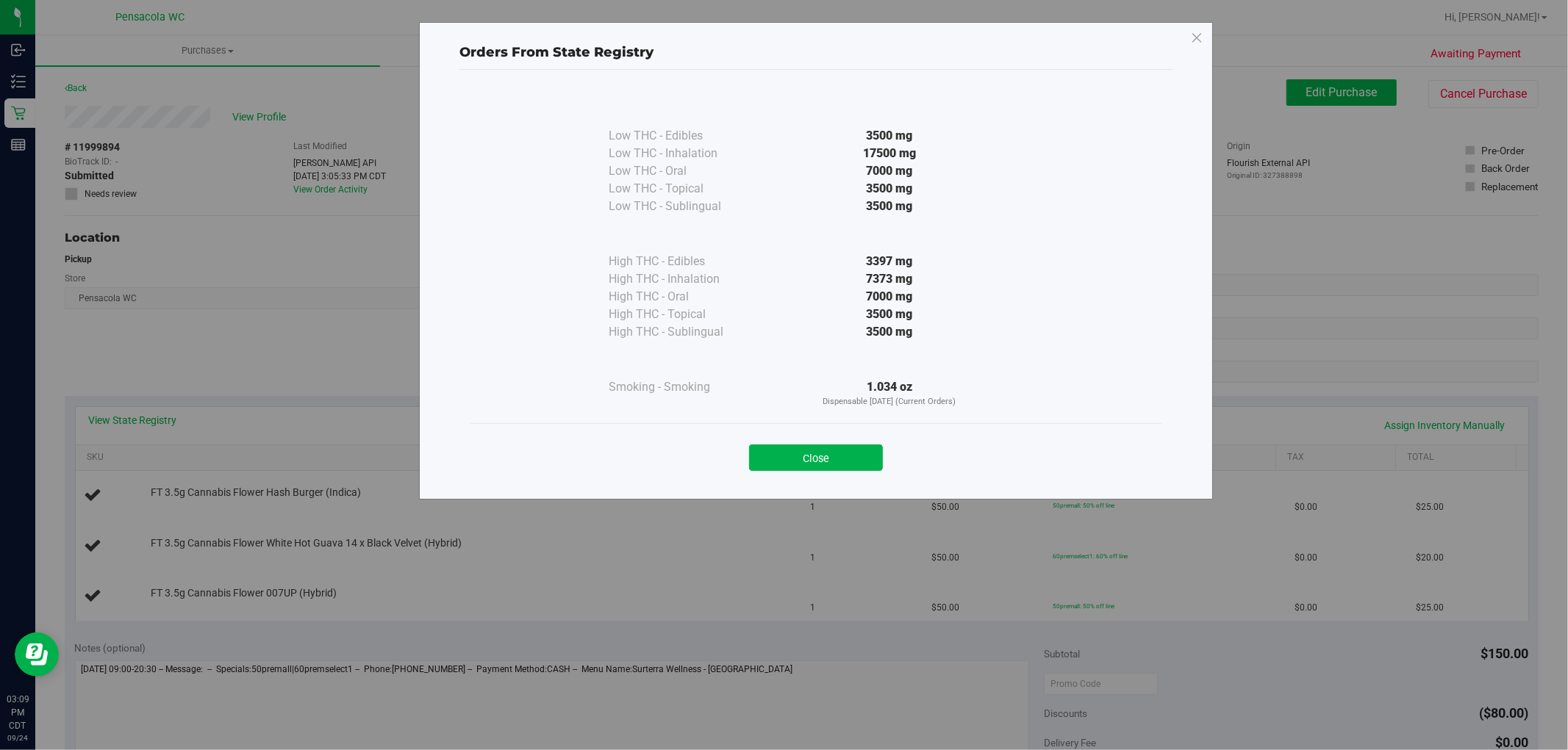
click at [809, 436] on div "Close" at bounding box center [815, 453] width 669 height 36
click at [807, 446] on button "Close" at bounding box center [816, 458] width 134 height 27
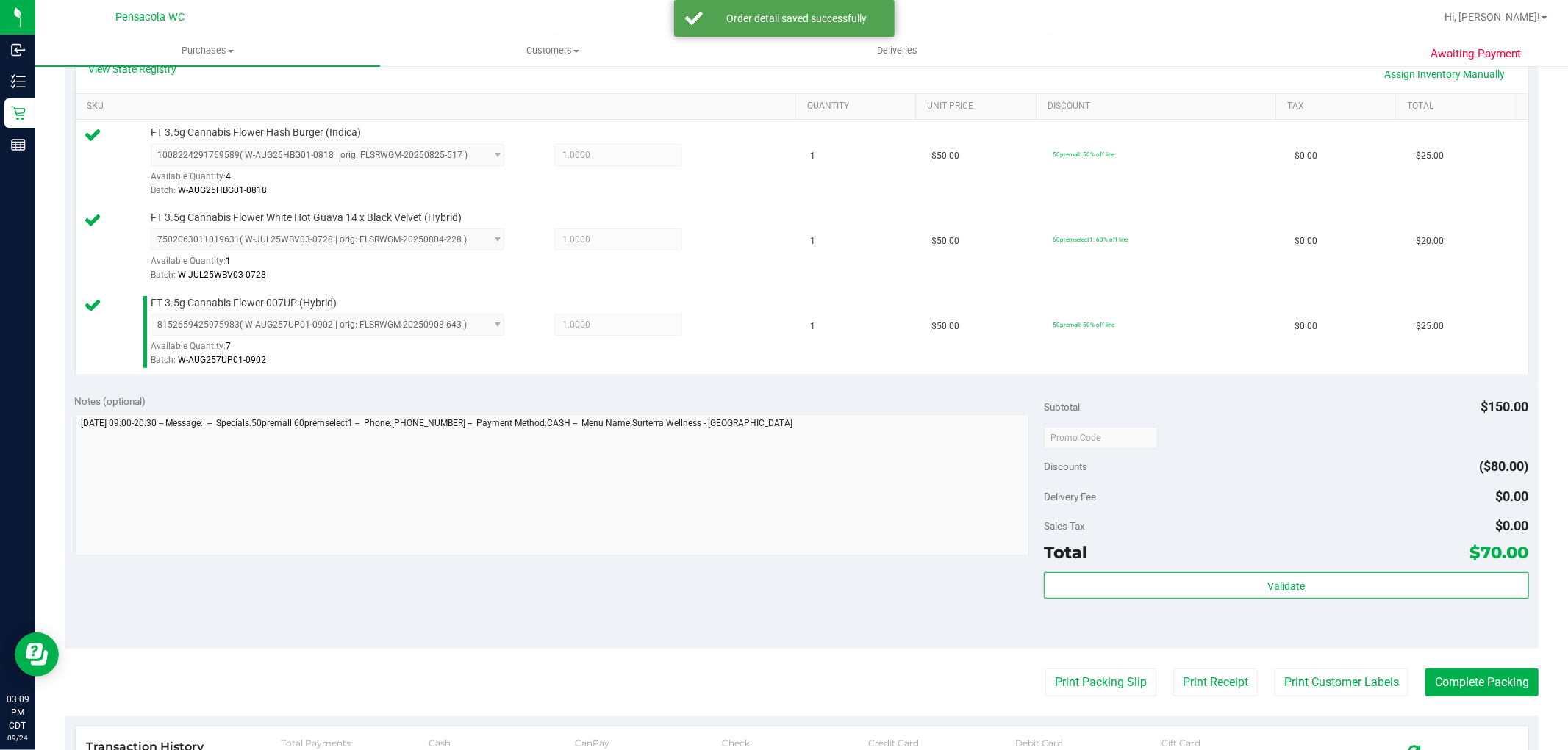
scroll to position [349, 0]
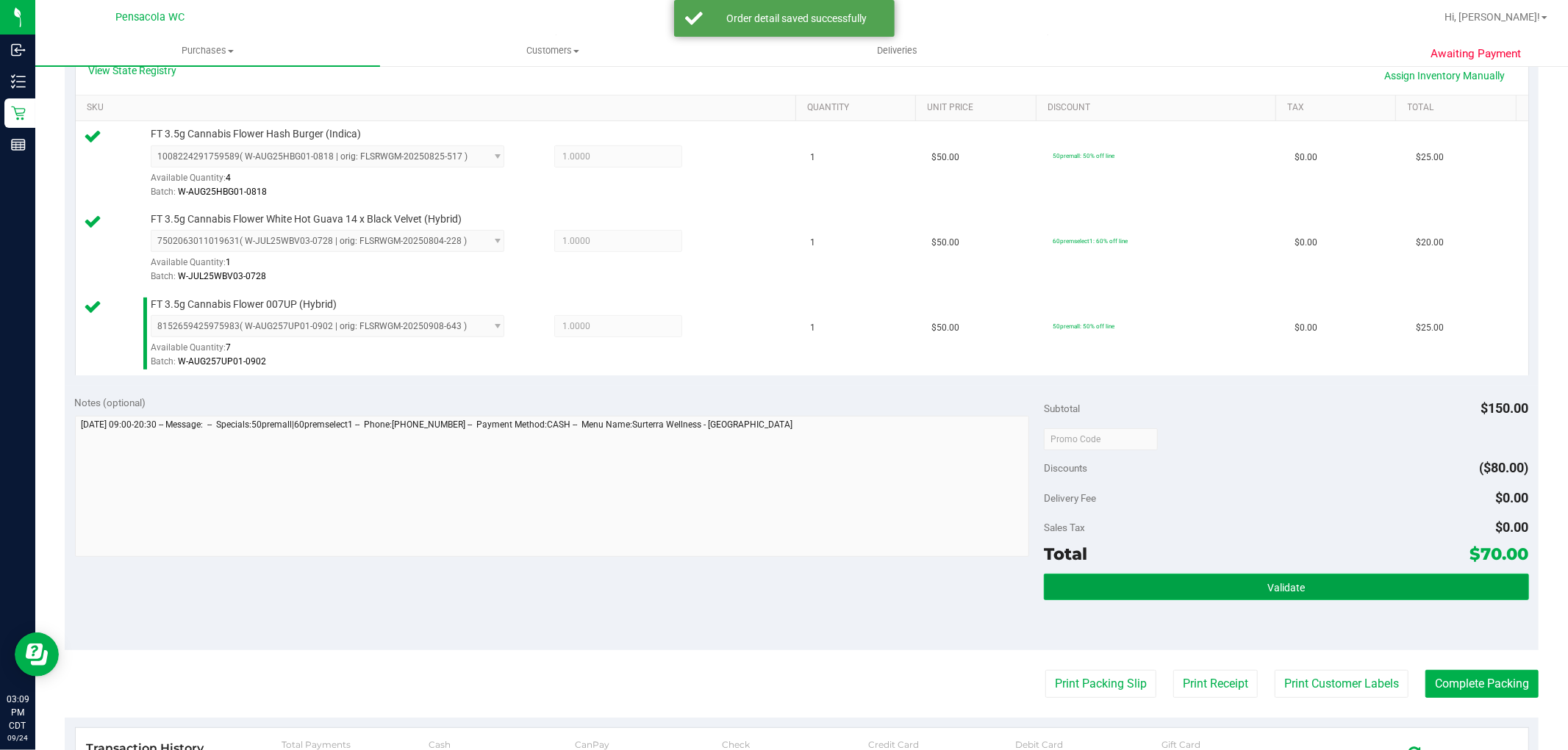
click at [1304, 575] on button "Validate" at bounding box center [1285, 587] width 485 height 27
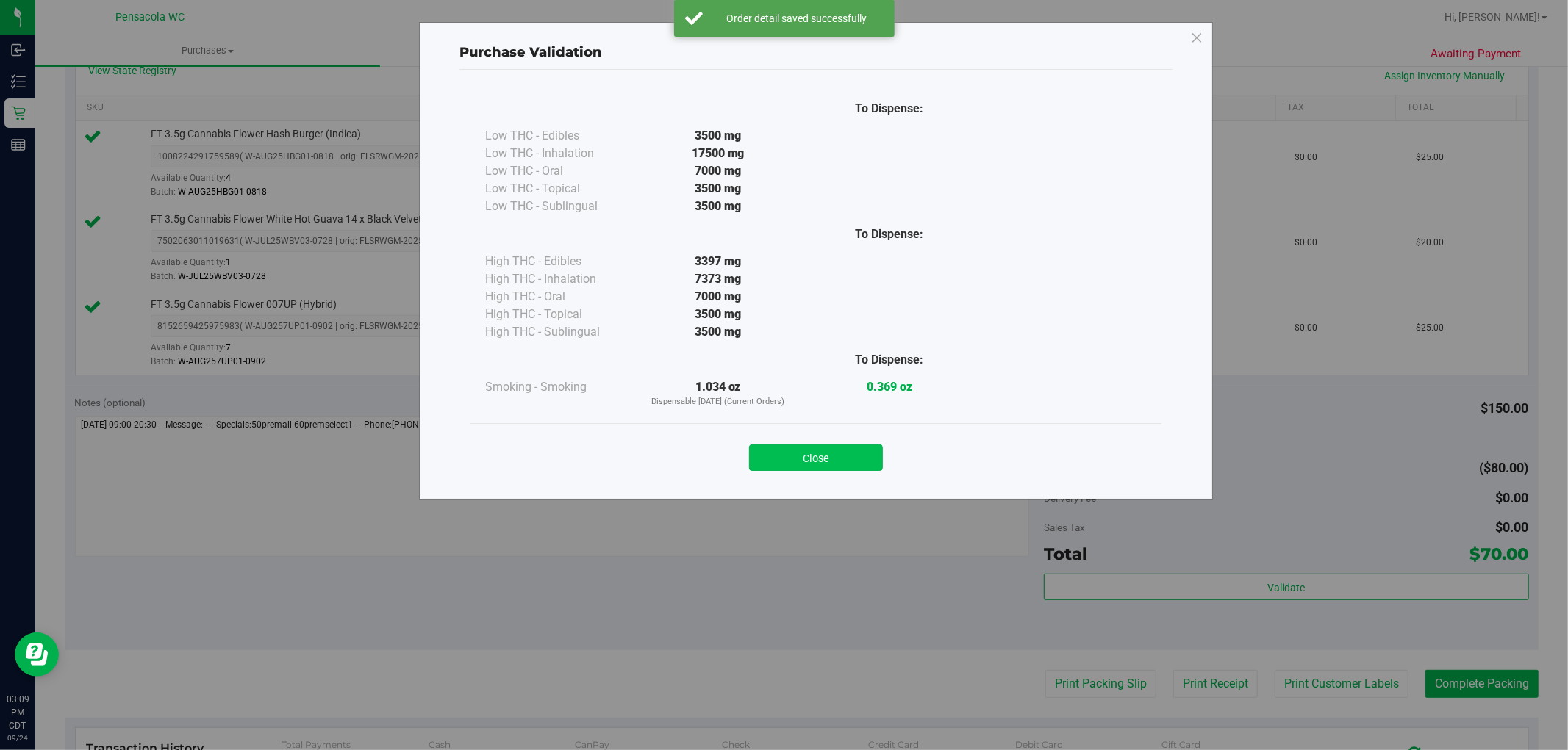
click at [847, 458] on button "Close" at bounding box center [816, 458] width 134 height 27
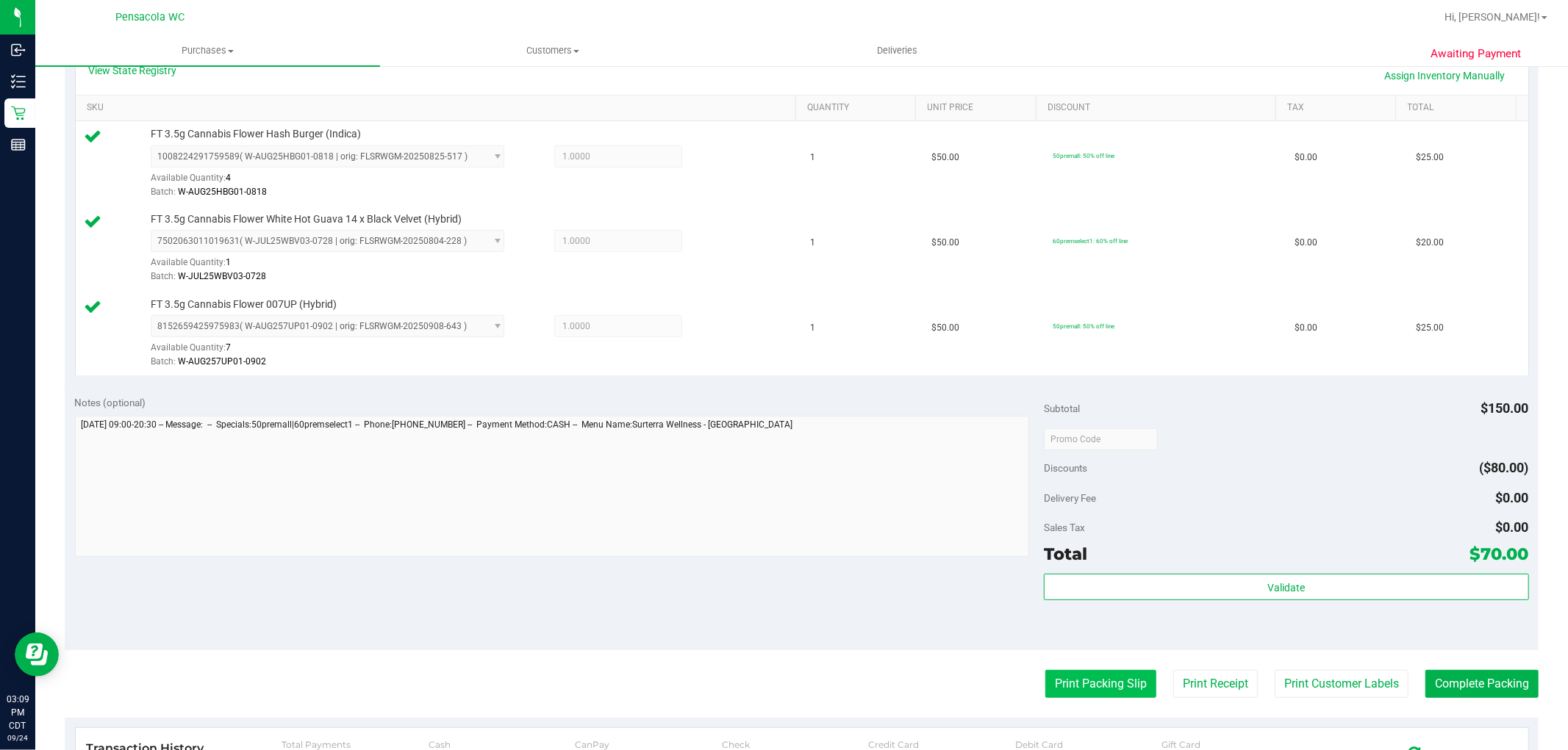
click at [1099, 694] on button "Print Packing Slip" at bounding box center [1101, 684] width 111 height 28
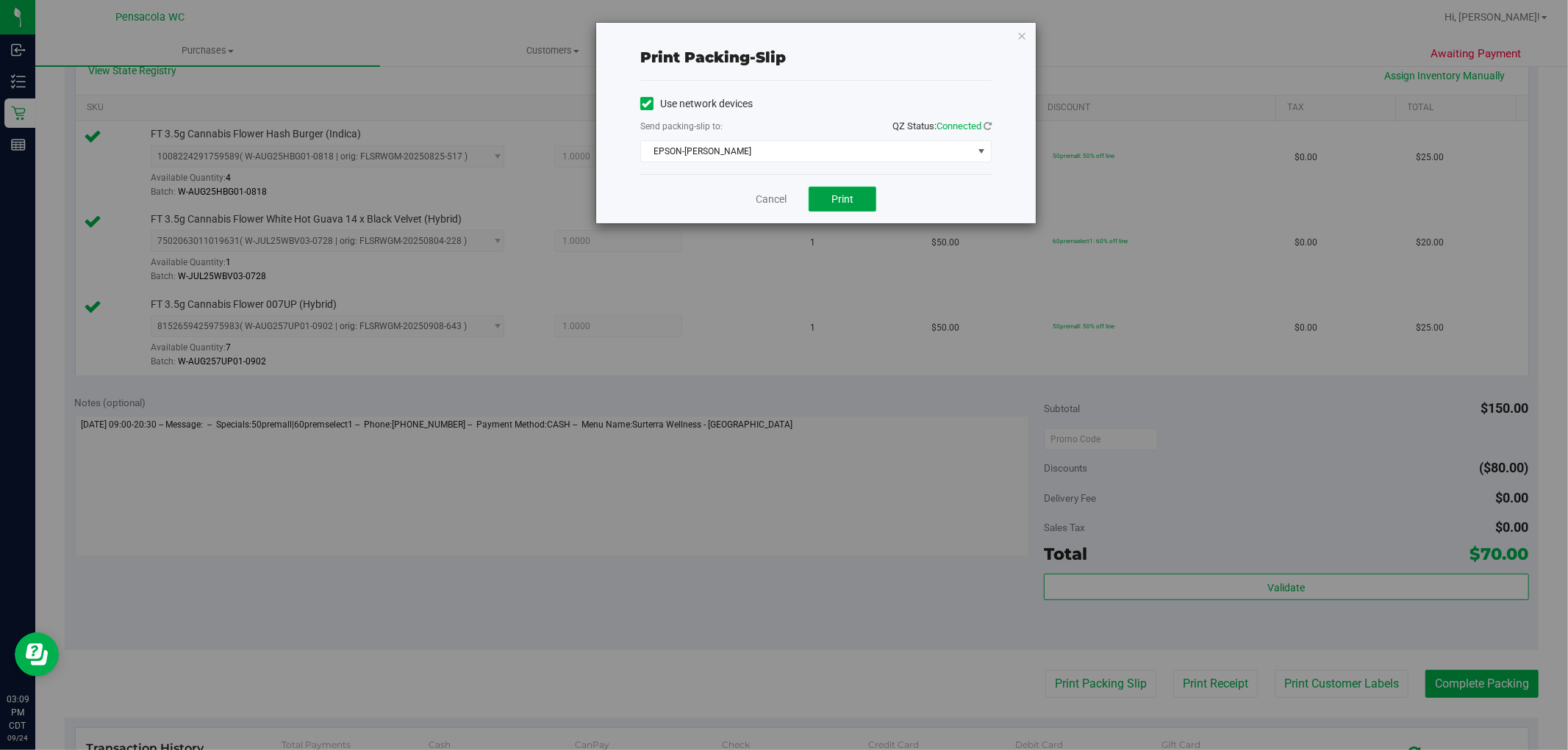
click at [856, 190] on button "Print" at bounding box center [842, 199] width 68 height 25
click at [759, 199] on link "Cancel" at bounding box center [771, 199] width 31 height 16
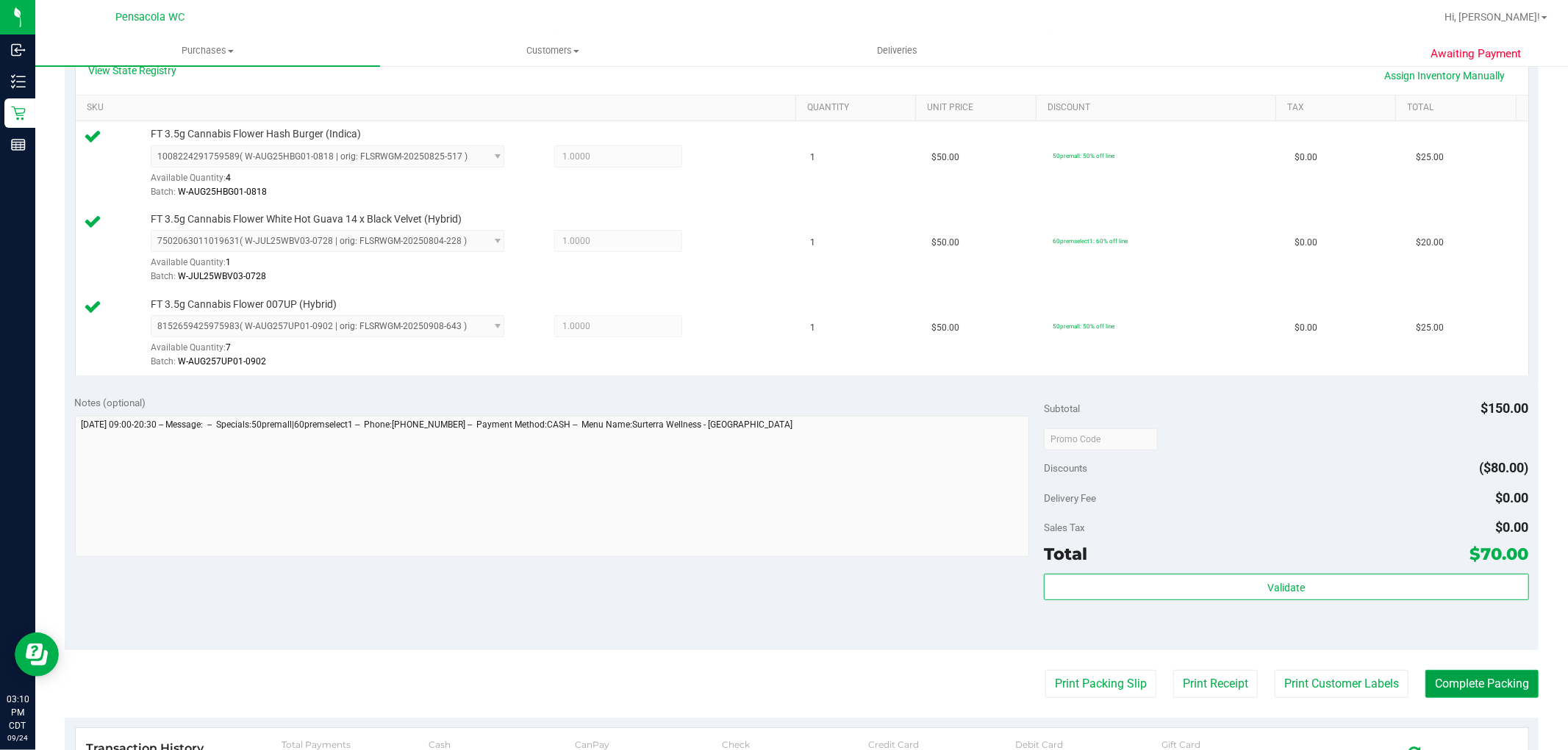
click at [1487, 672] on button "Complete Packing" at bounding box center [1481, 684] width 114 height 28
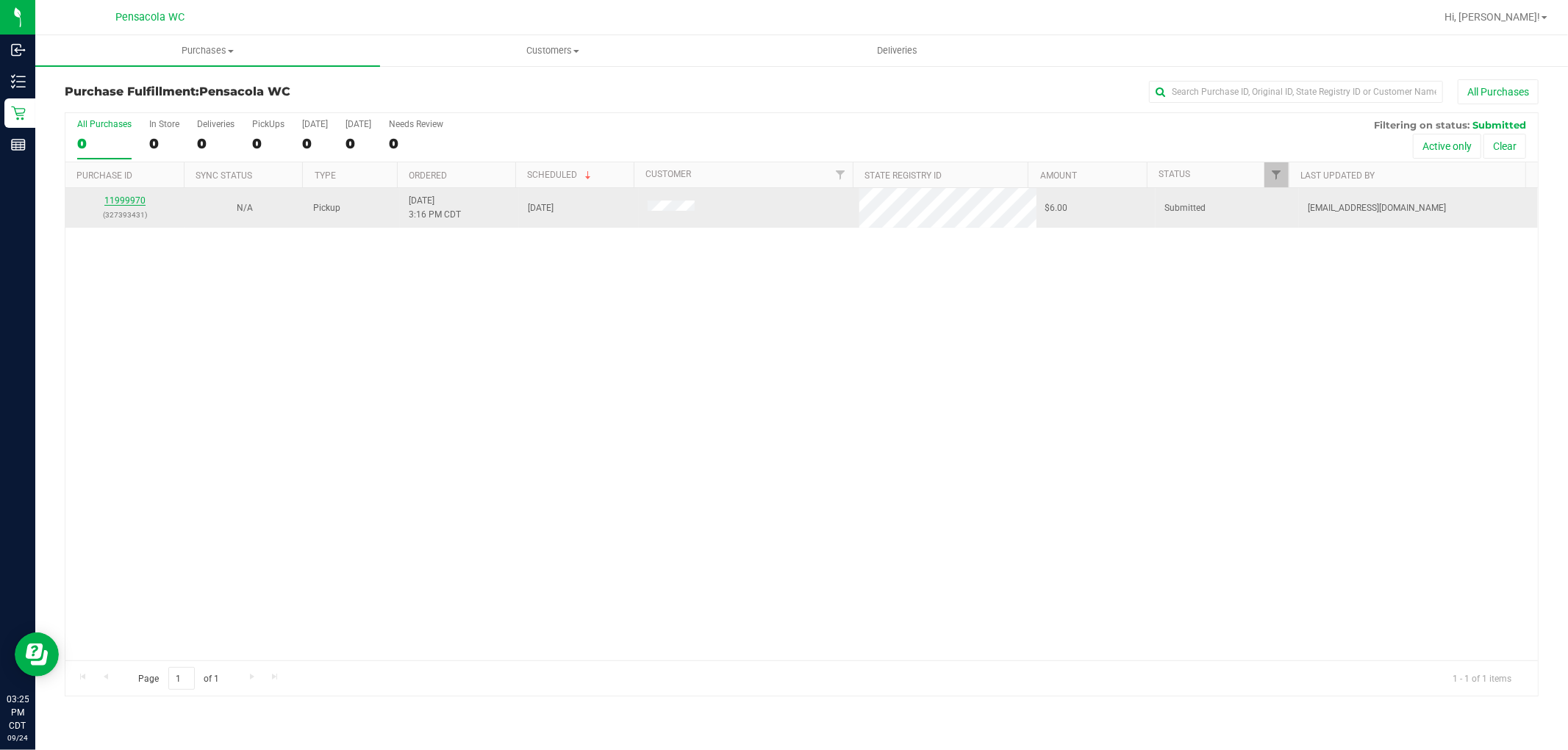
click at [119, 197] on link "11999970" at bounding box center [124, 200] width 41 height 10
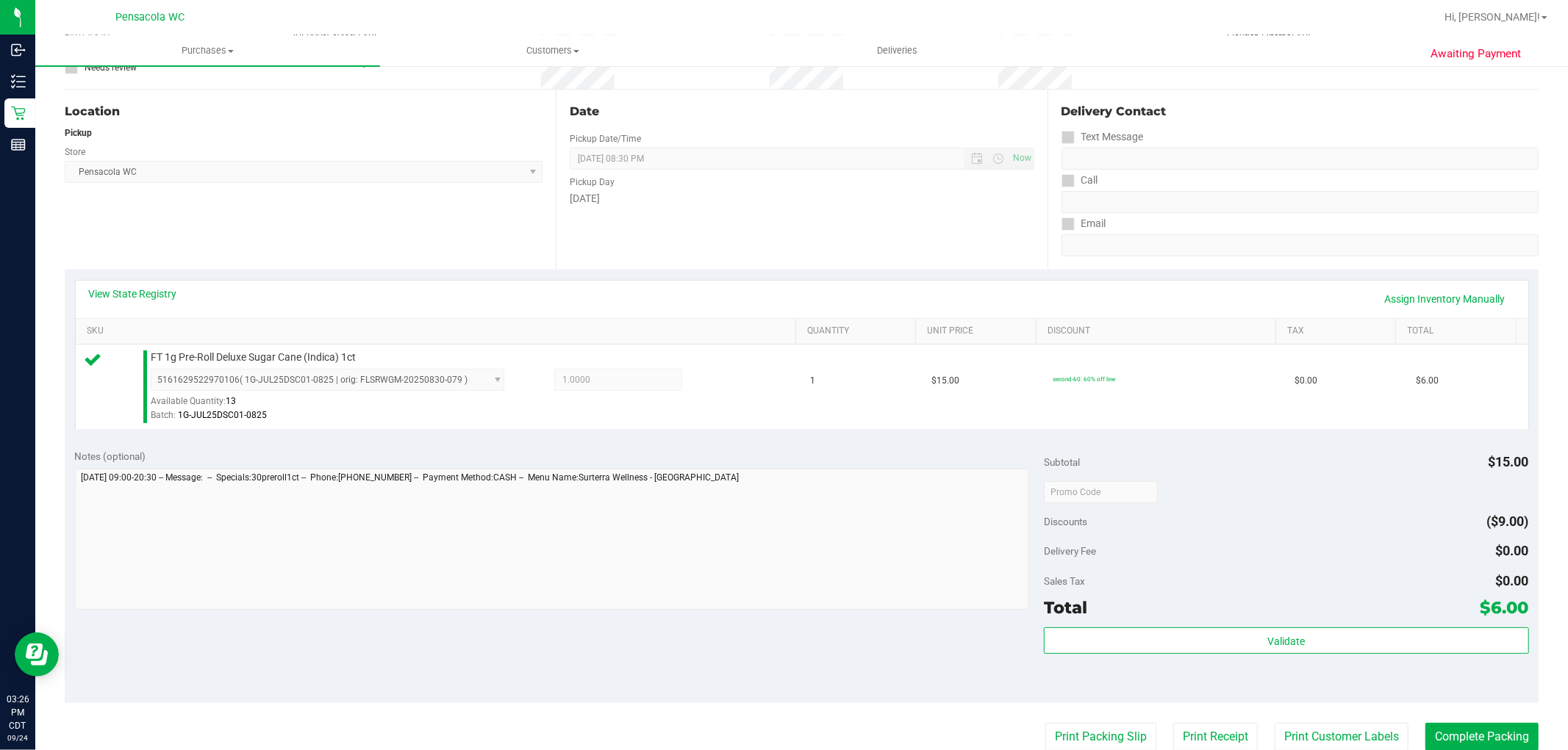
scroll to position [245, 0]
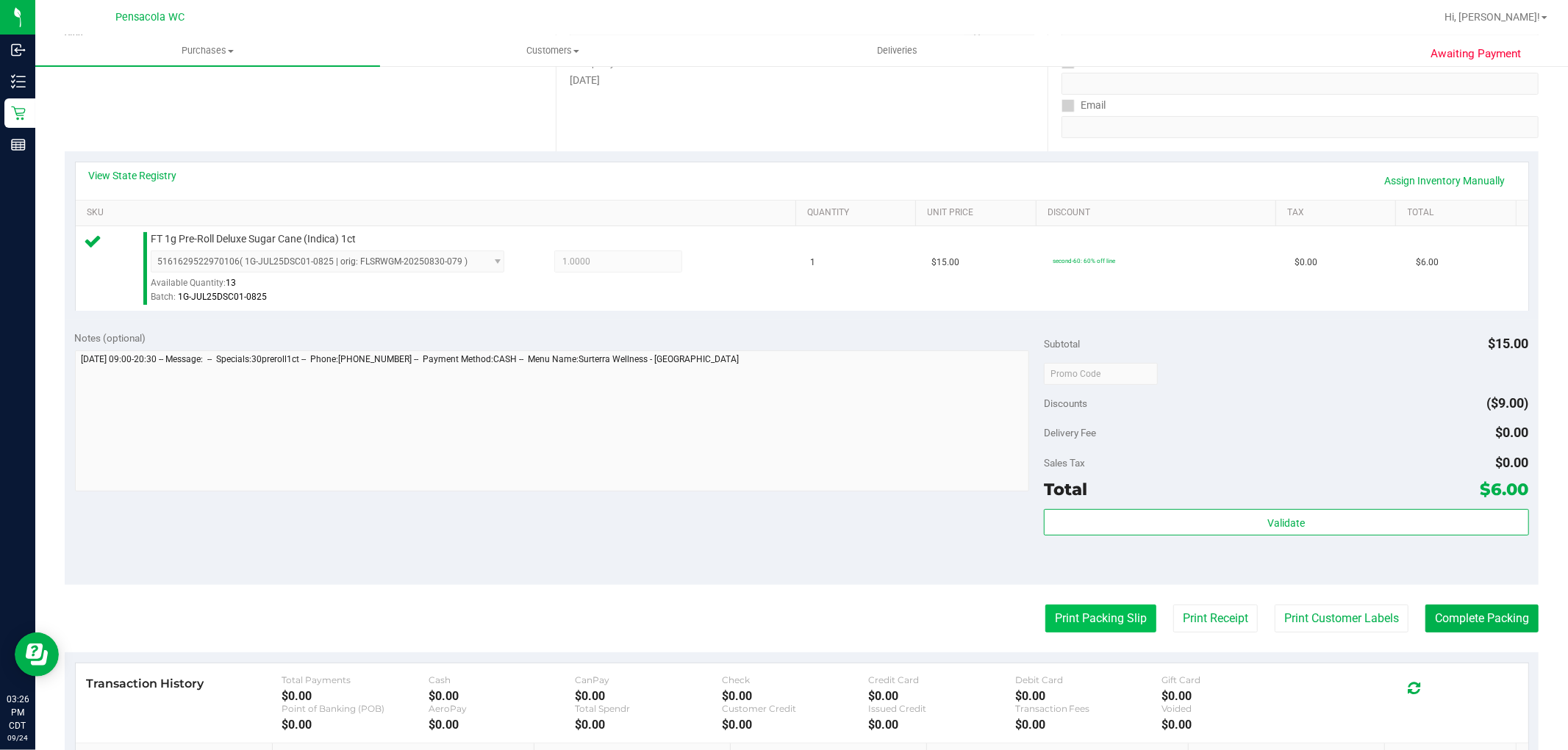
click at [1094, 622] on button "Print Packing Slip" at bounding box center [1101, 619] width 111 height 28
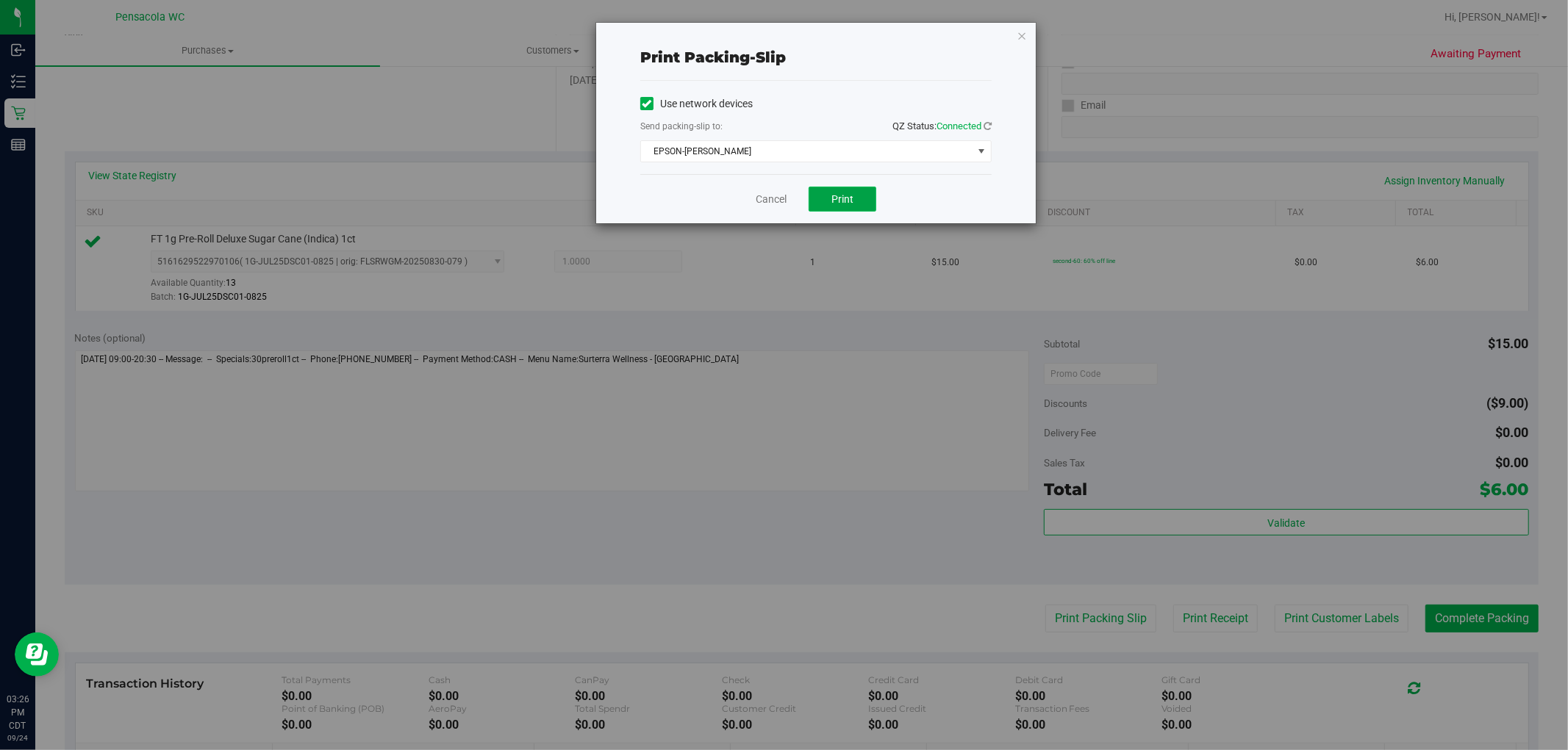
click at [856, 205] on button "Print" at bounding box center [842, 199] width 68 height 25
click at [768, 195] on link "Cancel" at bounding box center [771, 199] width 31 height 16
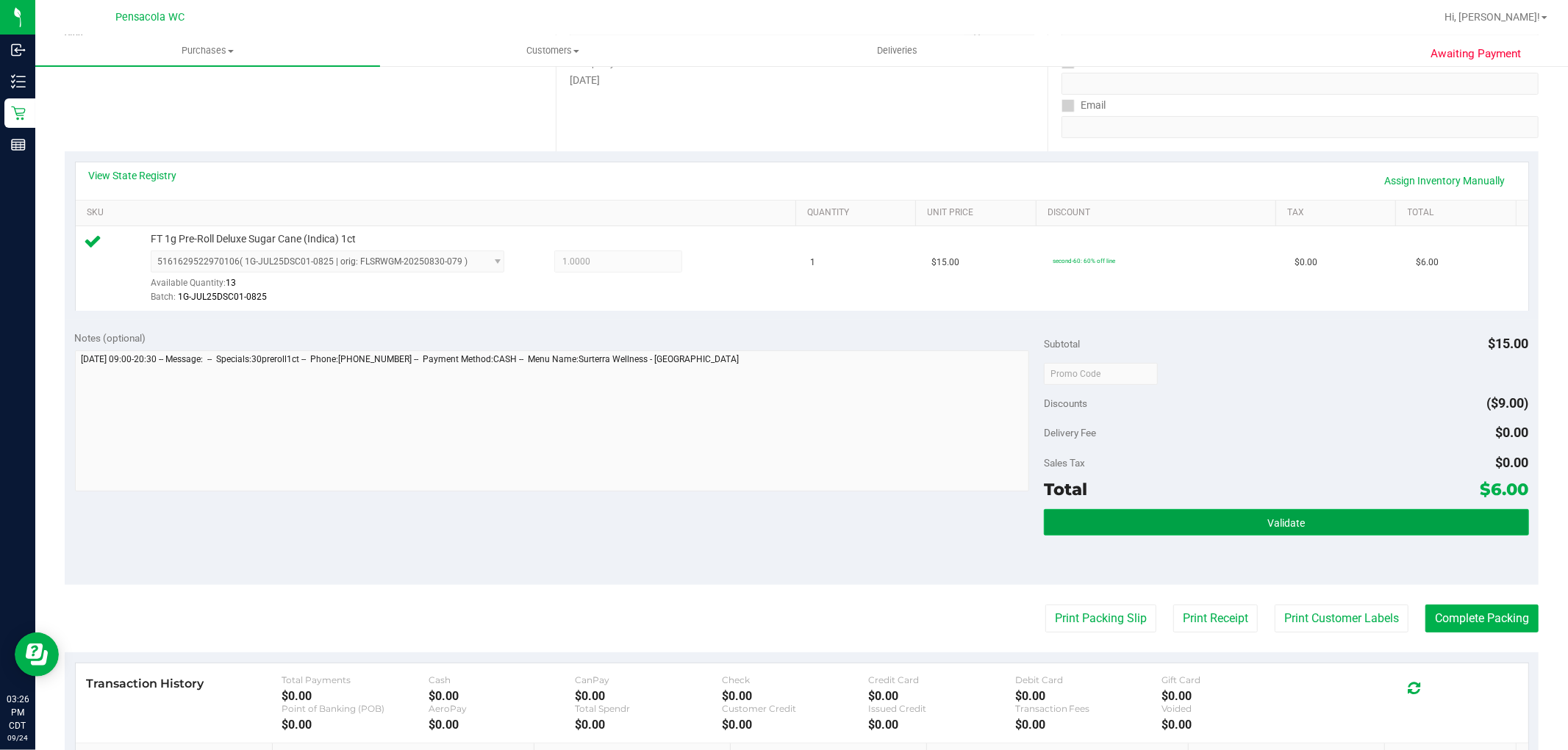
click at [1164, 518] on button "Validate" at bounding box center [1285, 522] width 485 height 27
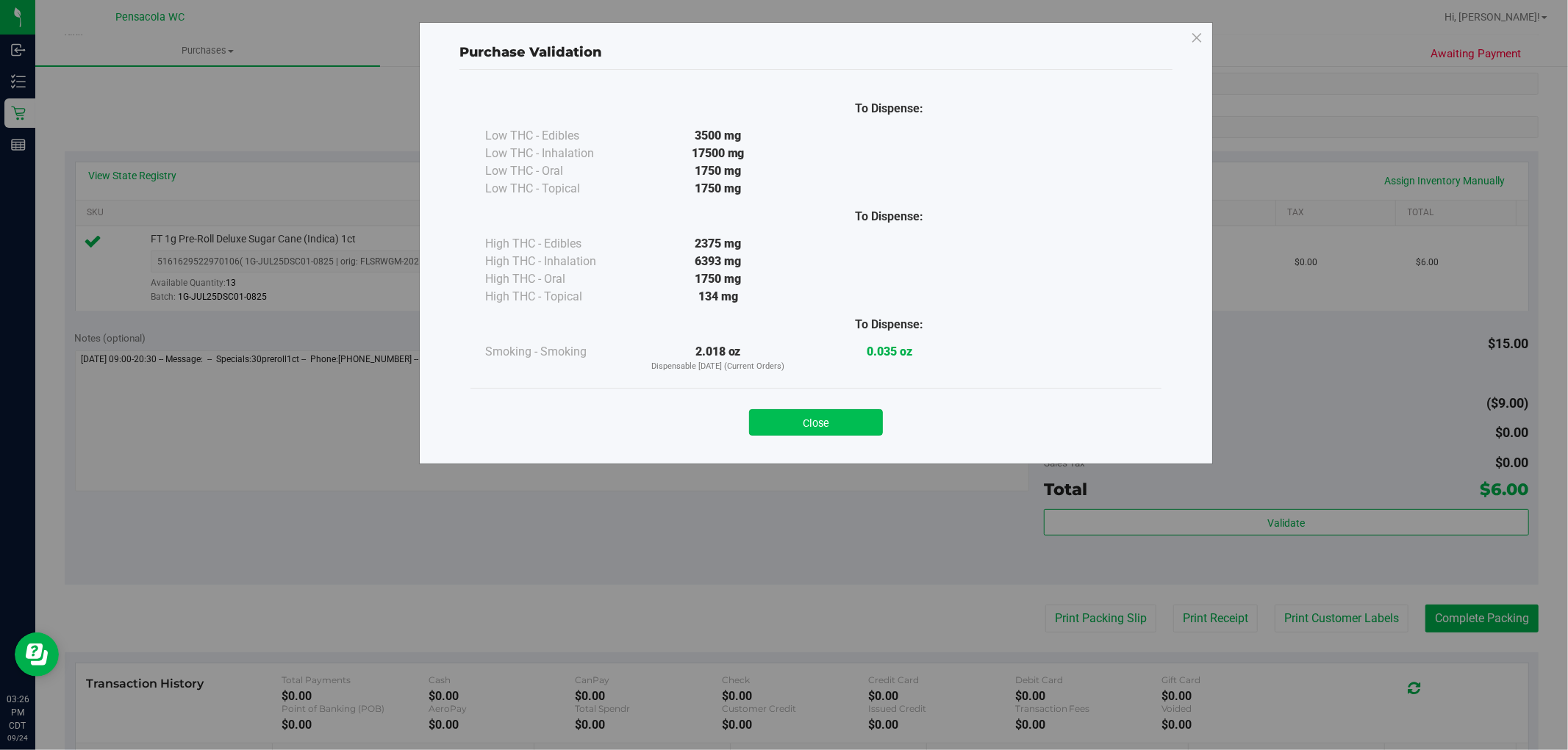
click at [860, 414] on button "Close" at bounding box center [816, 422] width 134 height 27
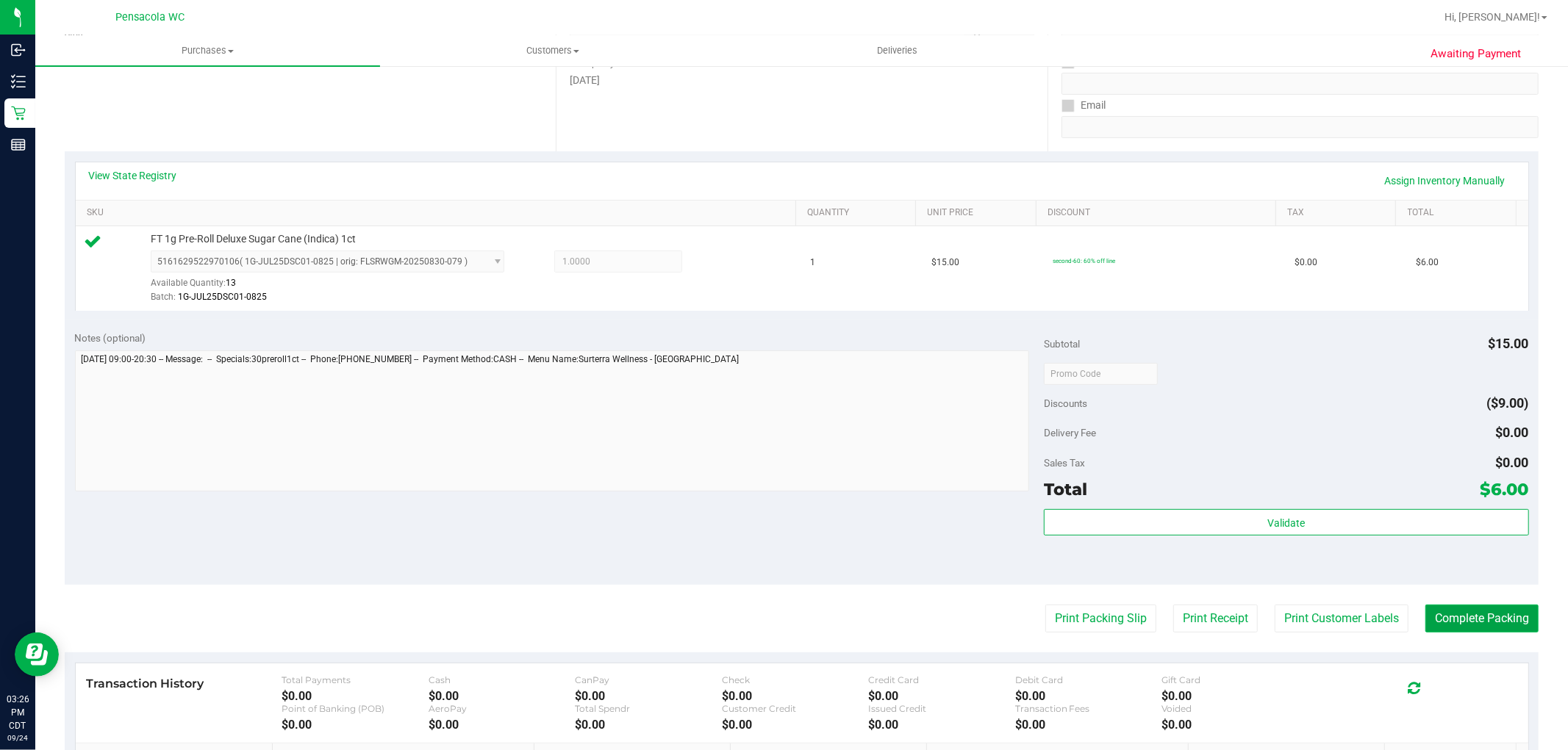
click at [1507, 629] on button "Complete Packing" at bounding box center [1481, 619] width 114 height 28
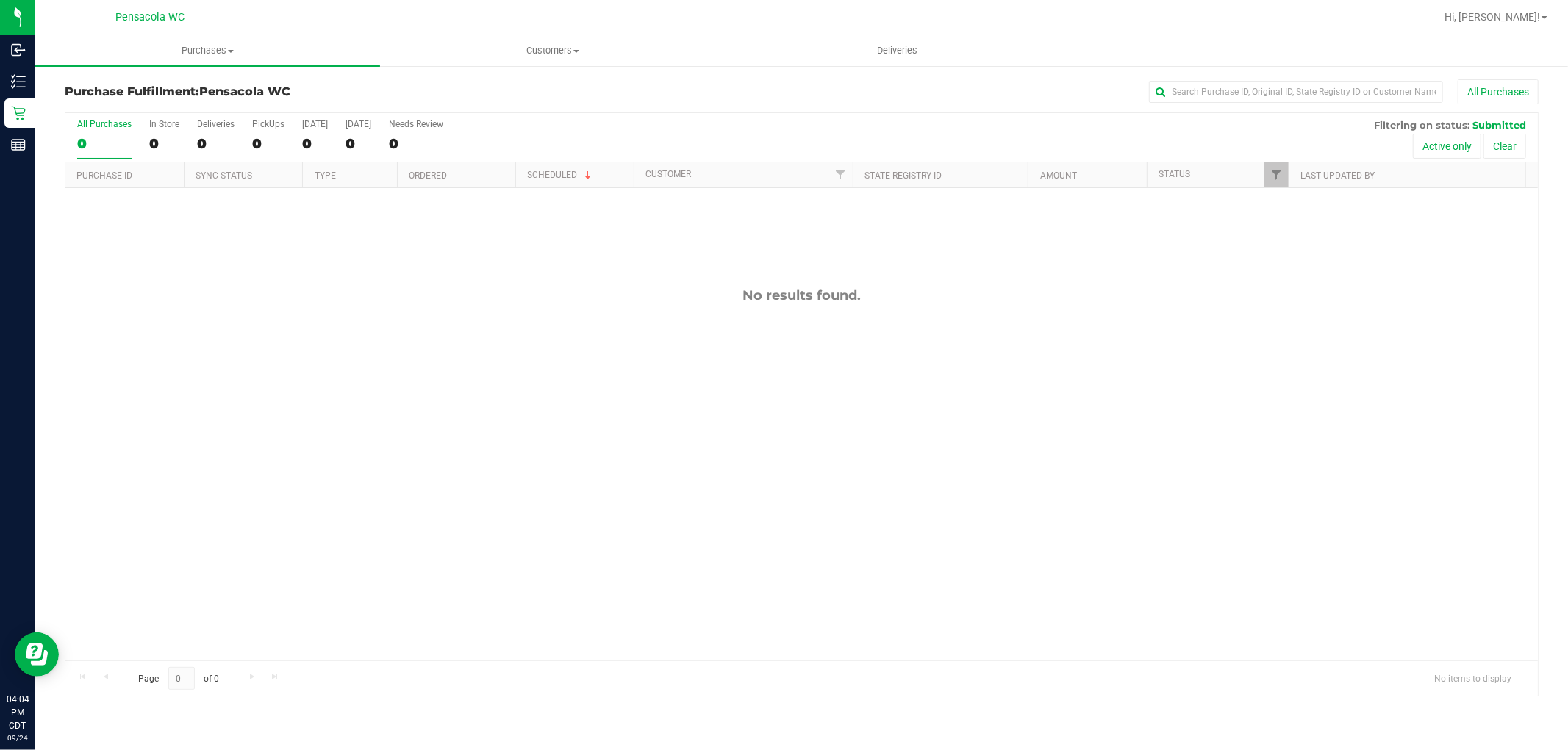
click at [9, 77] on div "Inventory" at bounding box center [20, 82] width 31 height 29
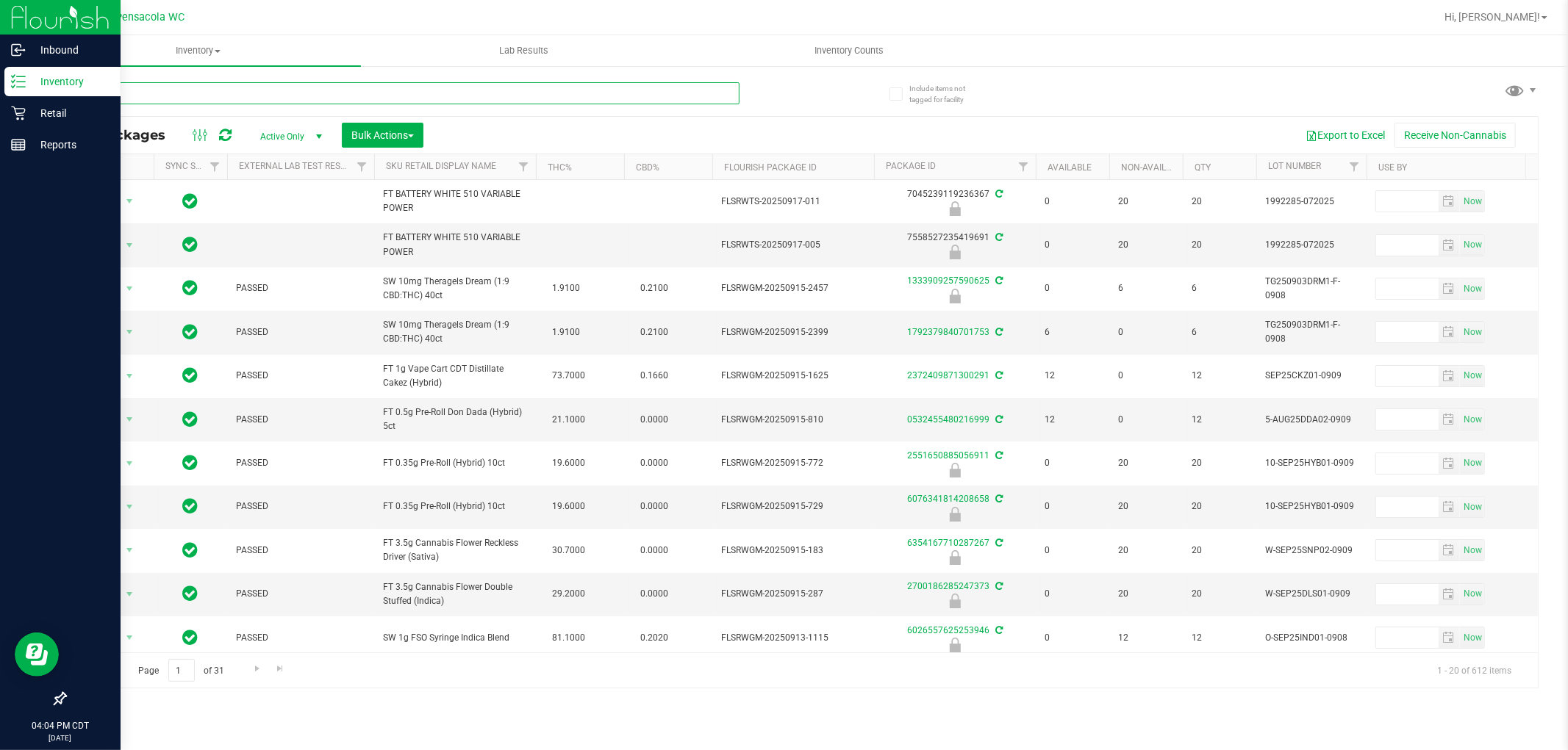
click at [412, 91] on input "text" at bounding box center [402, 93] width 675 height 22
type input "1904391461157180"
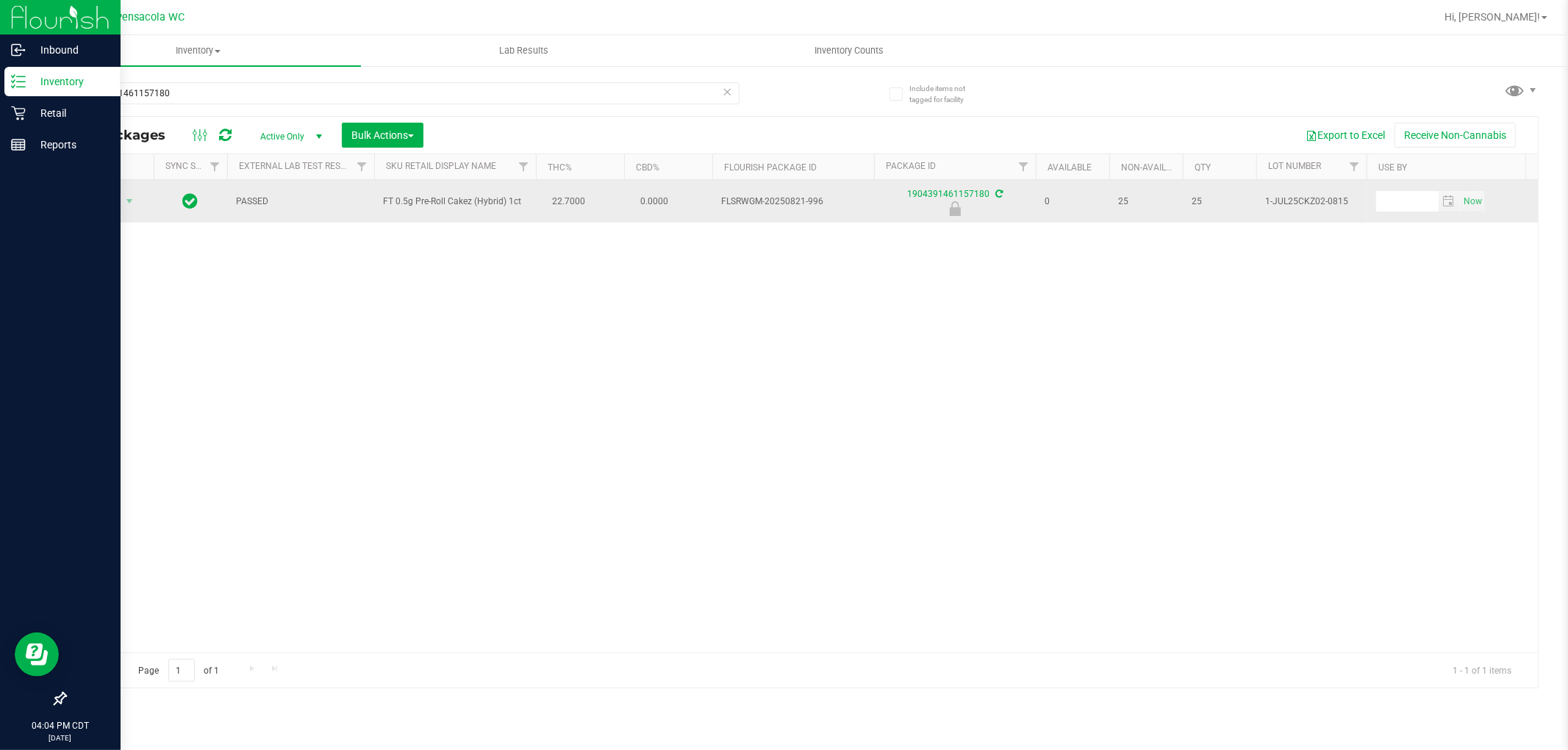
click at [104, 197] on span "Action" at bounding box center [100, 201] width 40 height 21
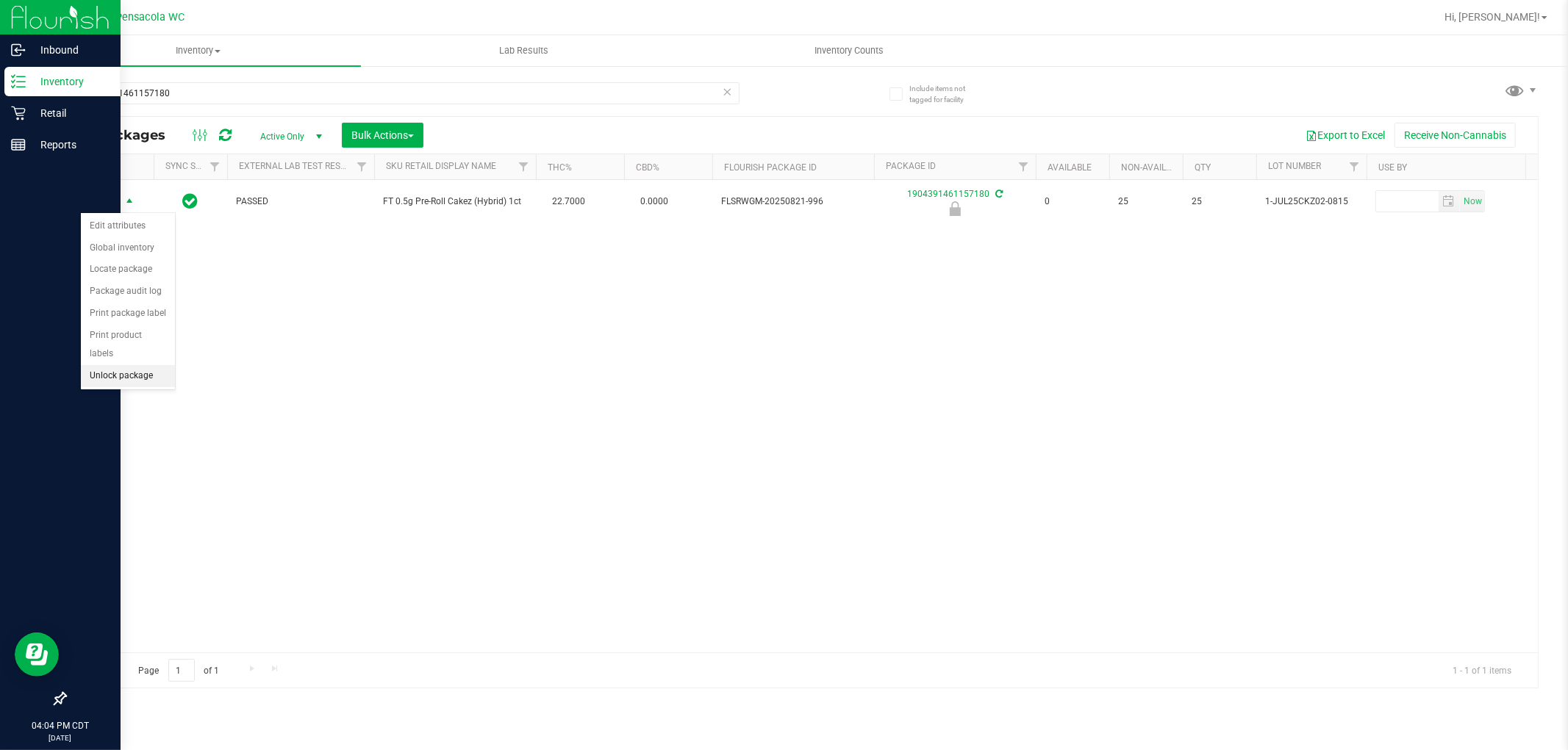
click at [137, 376] on li "Unlock package" at bounding box center [127, 375] width 94 height 22
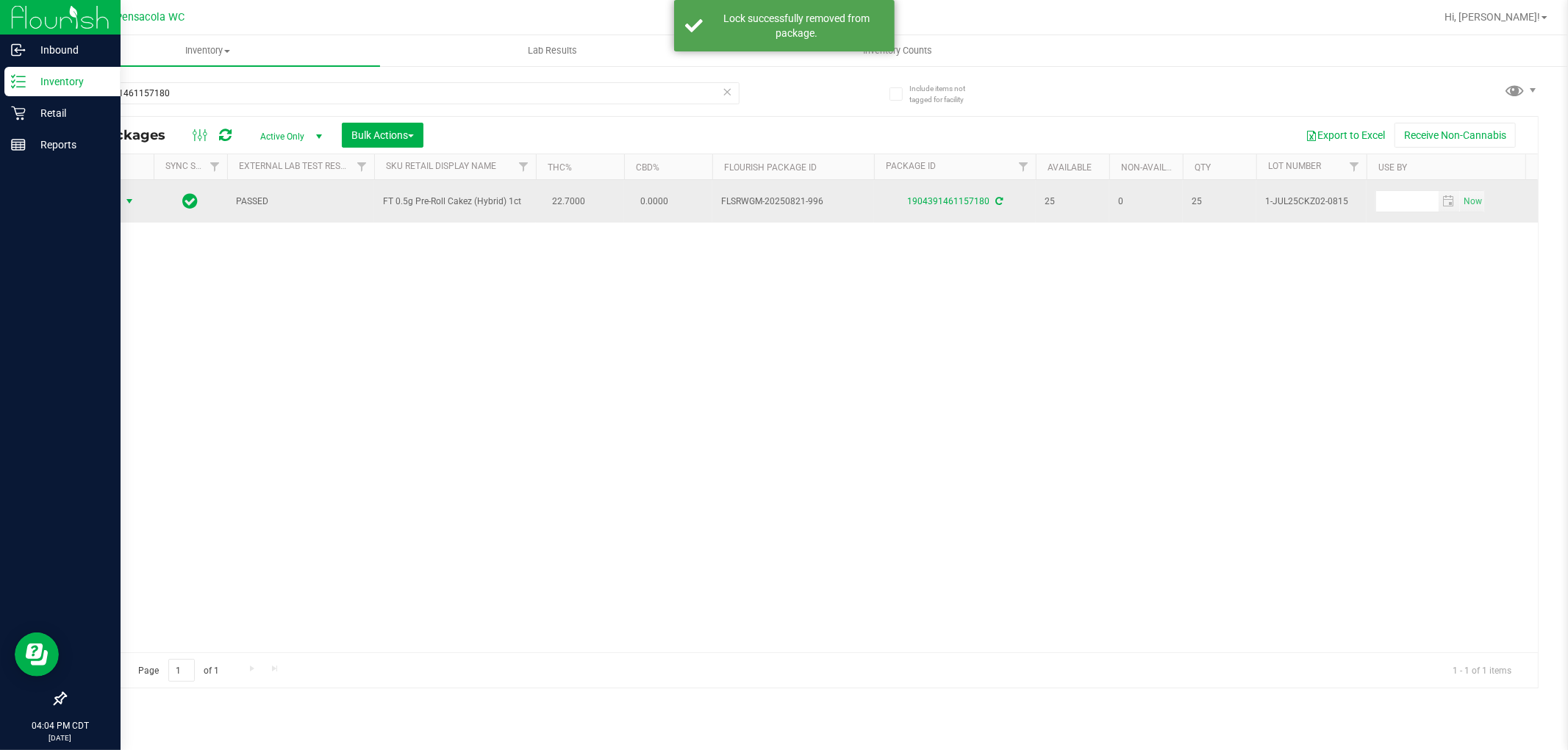
click at [127, 201] on span "select" at bounding box center [129, 201] width 12 height 12
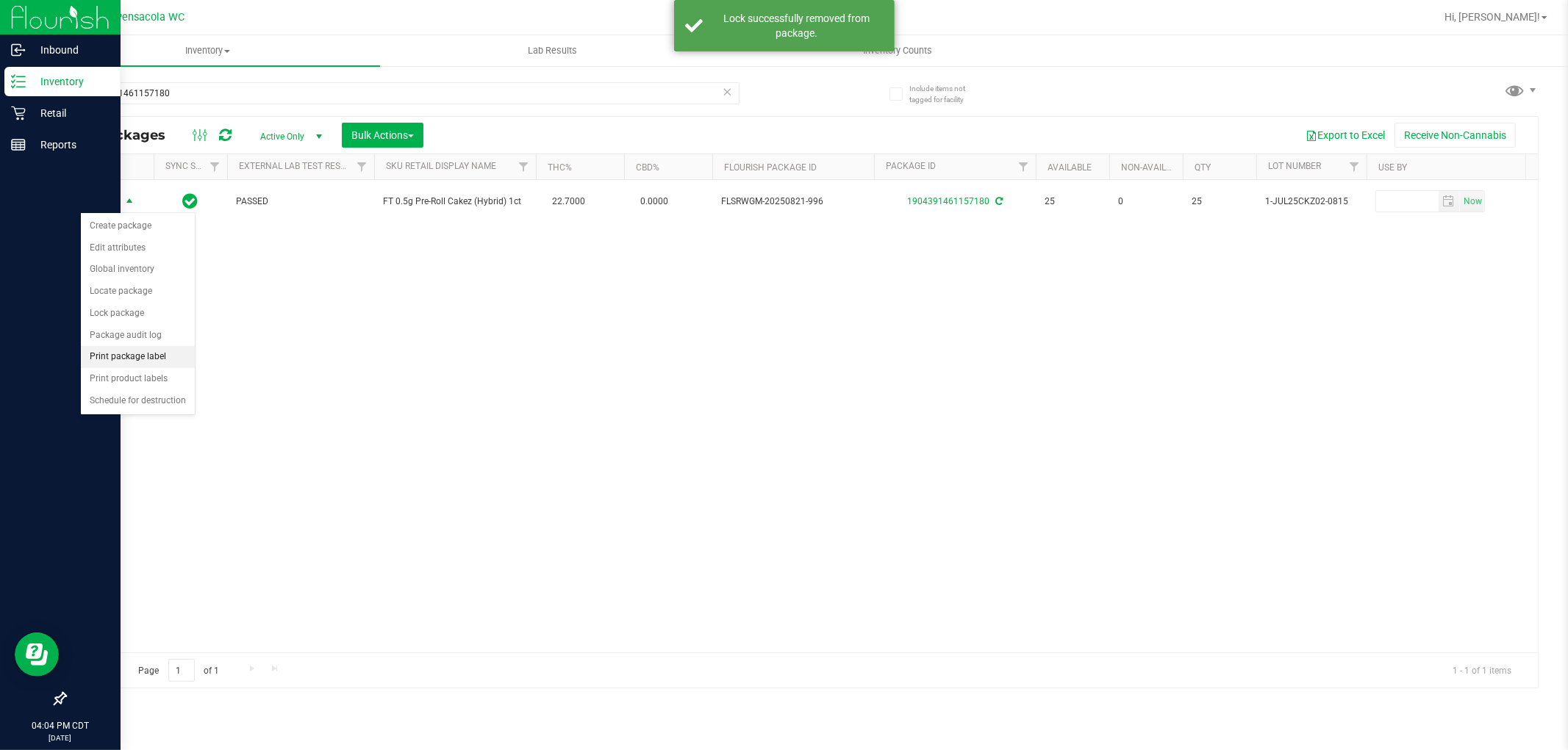
click at [164, 355] on li "Print package label" at bounding box center [137, 356] width 114 height 22
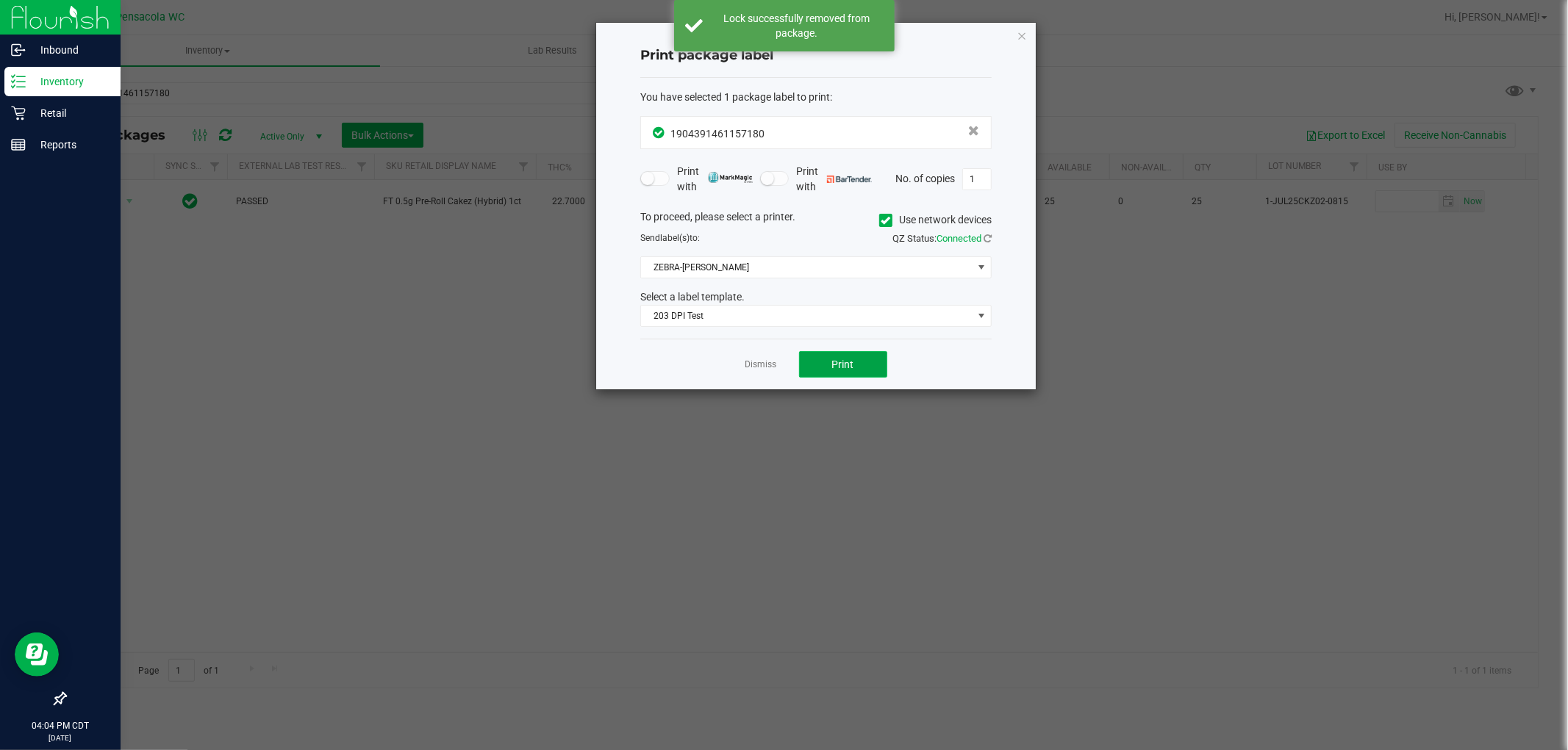
click at [827, 375] on button "Print" at bounding box center [843, 364] width 88 height 27
click at [764, 364] on link "Dismiss" at bounding box center [761, 365] width 31 height 12
